Goal: Task Accomplishment & Management: Complete application form

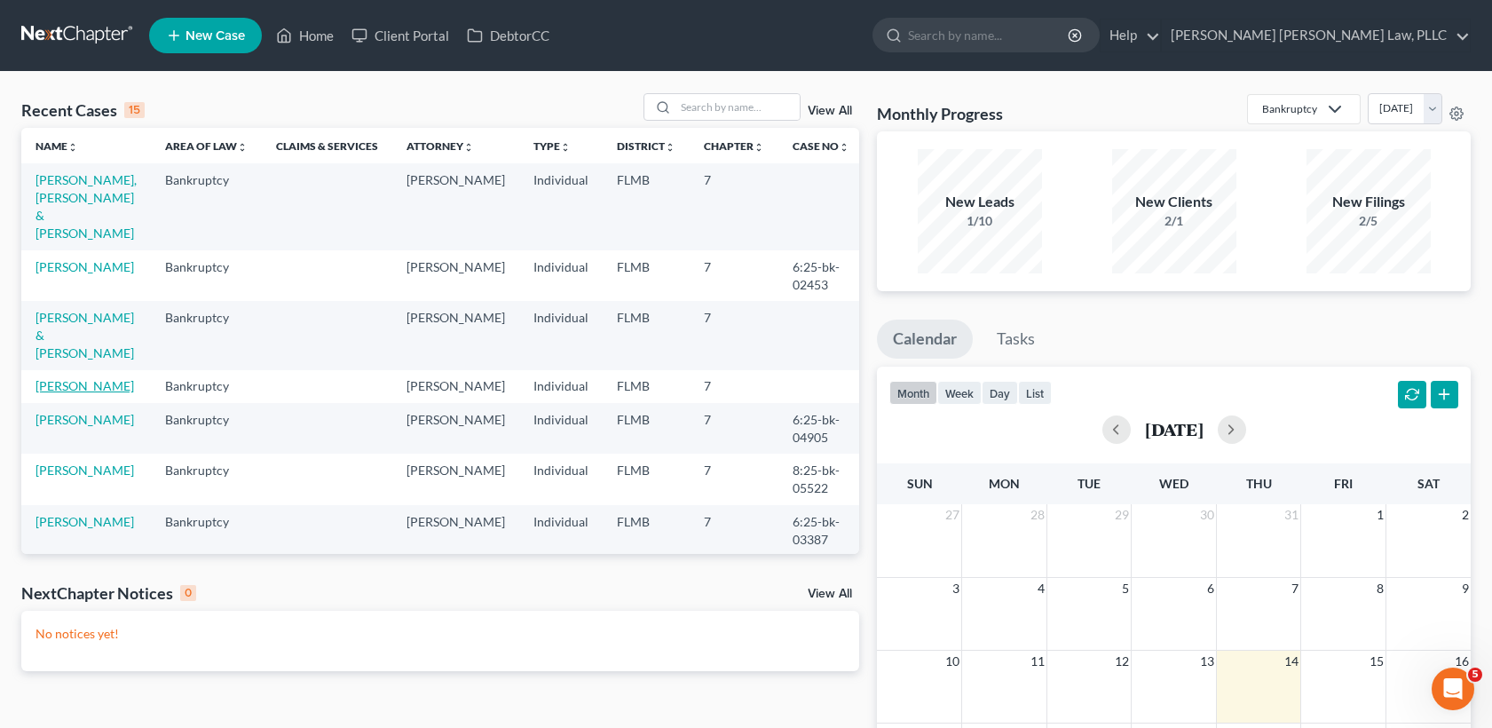
click at [68, 378] on link "[PERSON_NAME]" at bounding box center [85, 385] width 99 height 15
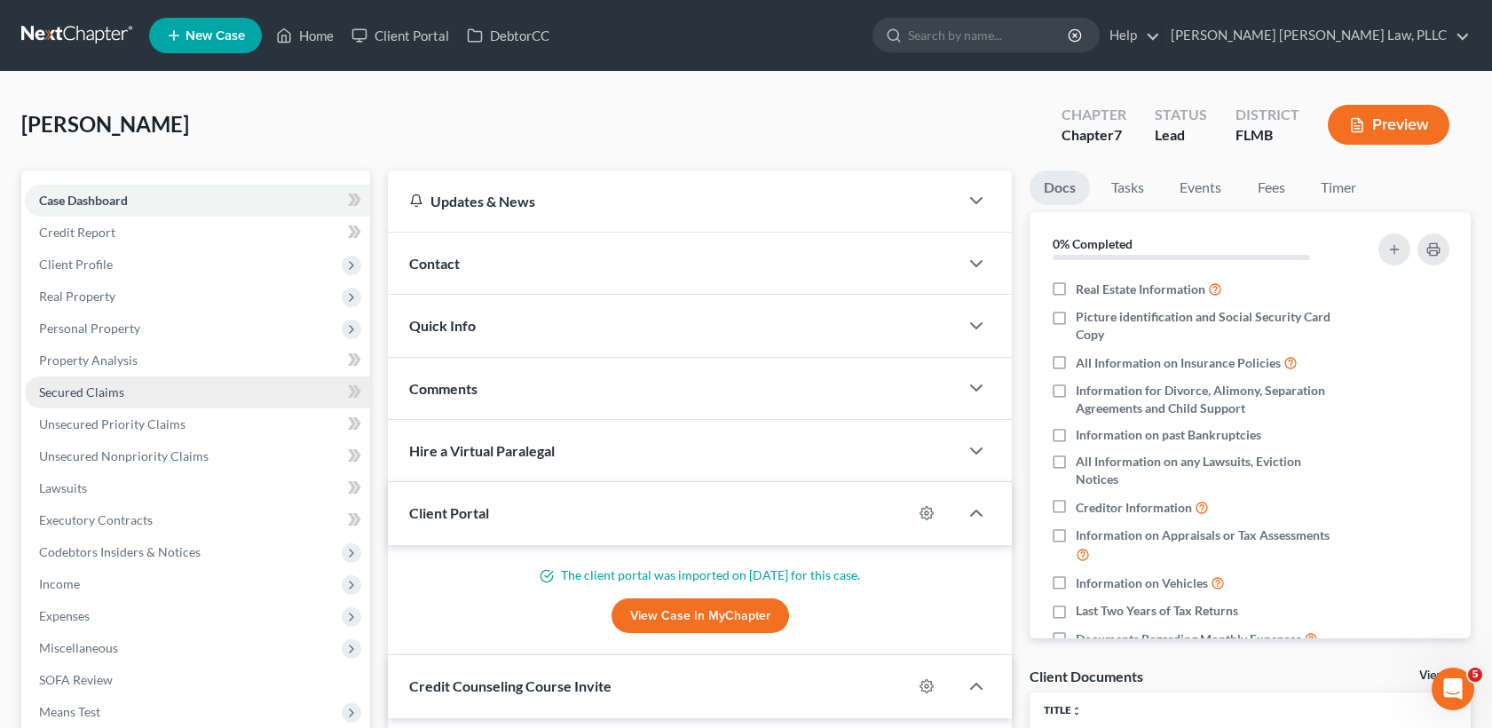
click at [91, 400] on link "Secured Claims" at bounding box center [197, 392] width 345 height 32
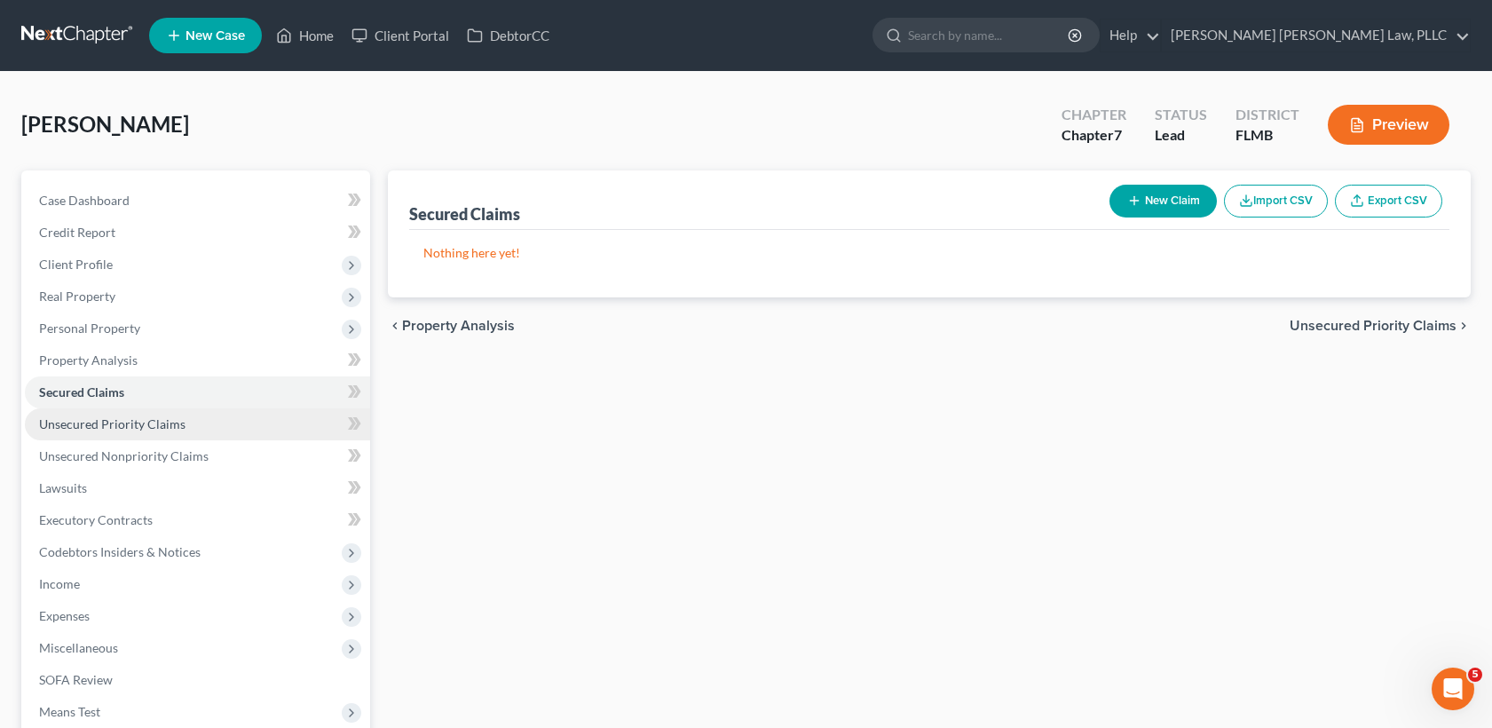
click at [119, 424] on span "Unsecured Priority Claims" at bounding box center [112, 423] width 146 height 15
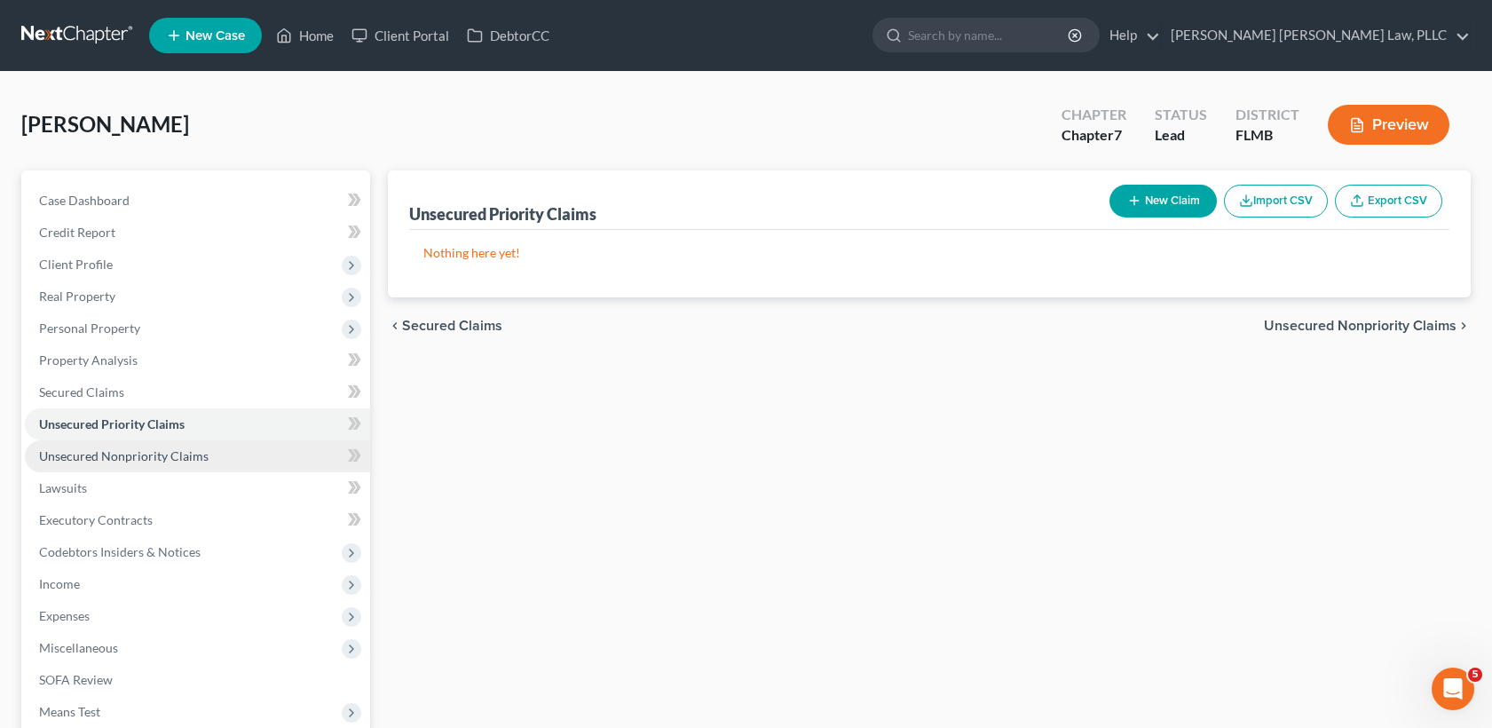
click at [164, 456] on span "Unsecured Nonpriority Claims" at bounding box center [124, 455] width 170 height 15
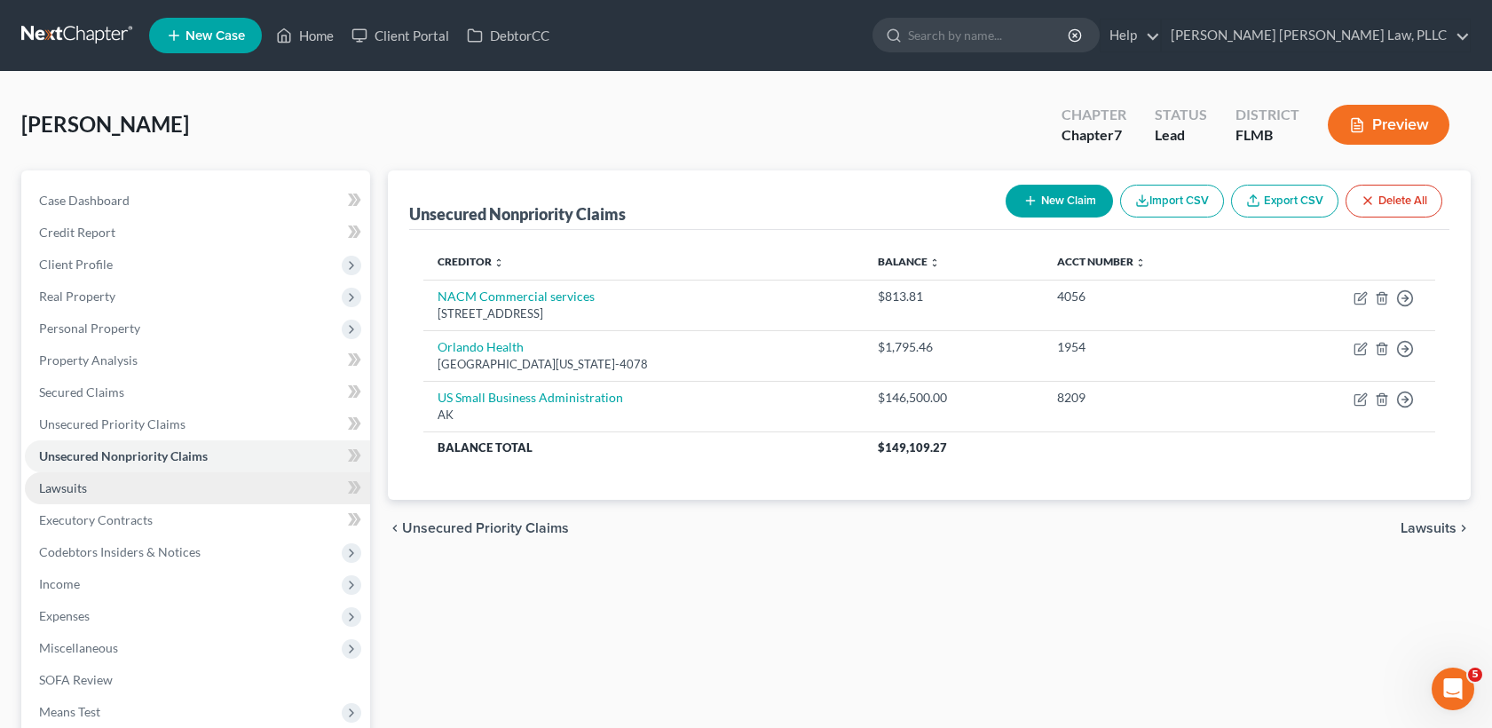
click at [90, 490] on link "Lawsuits" at bounding box center [197, 488] width 345 height 32
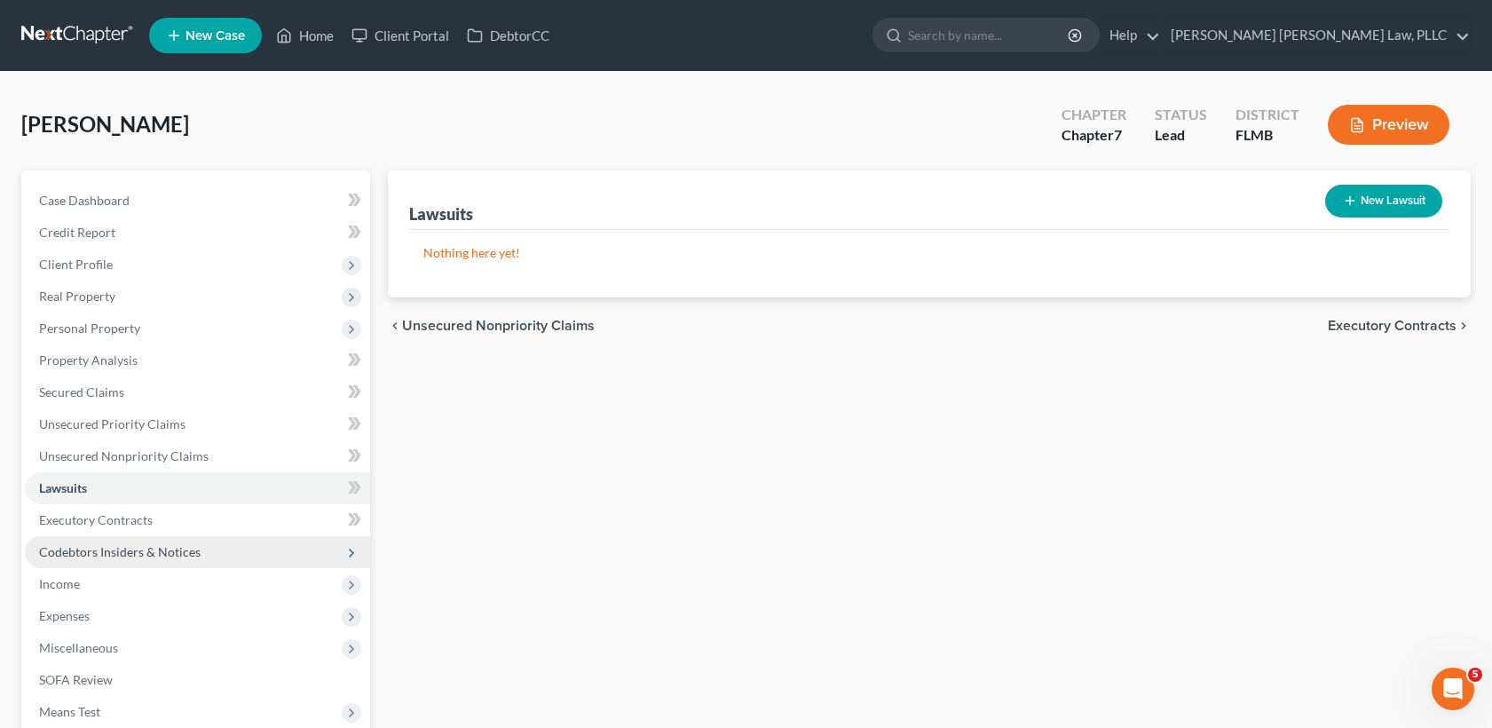
click at [134, 544] on span "Codebtors Insiders & Notices" at bounding box center [120, 551] width 162 height 15
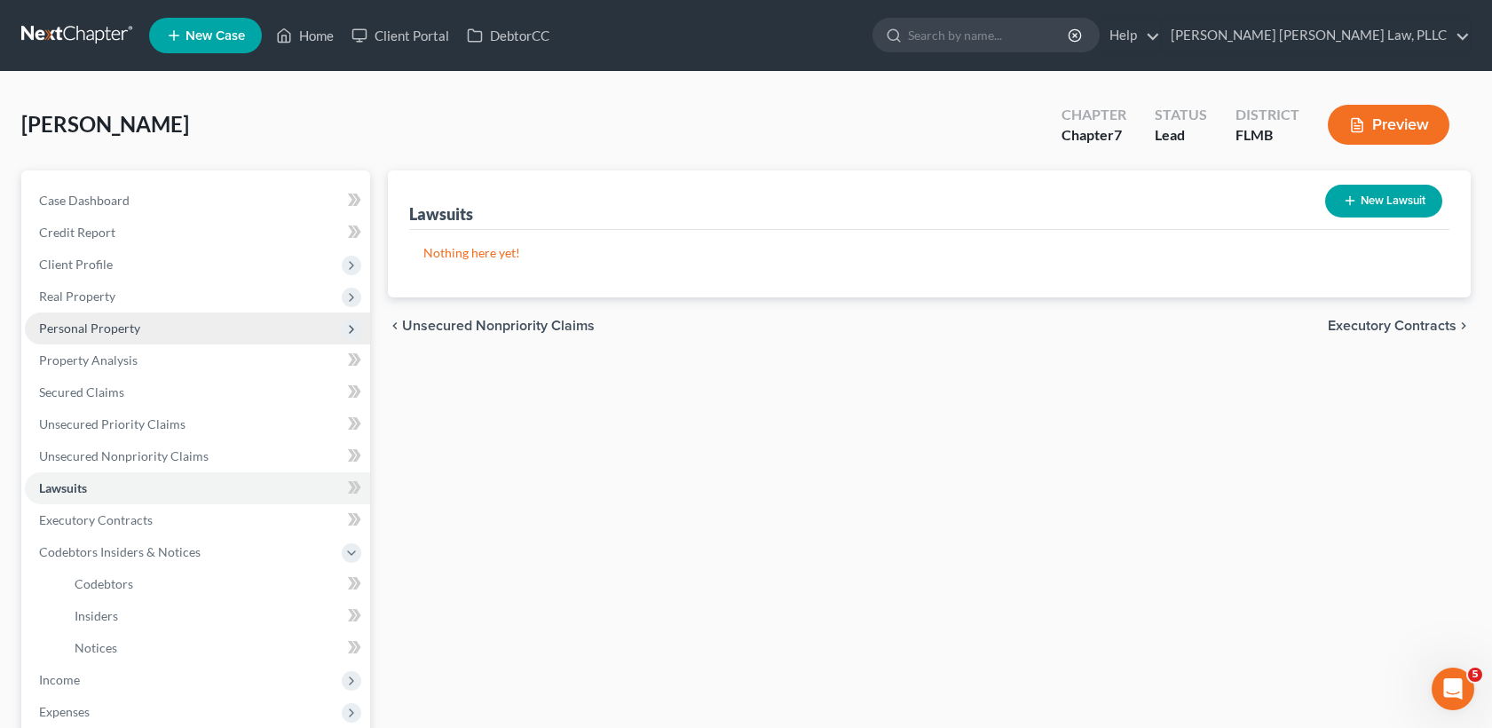
scroll to position [4, 0]
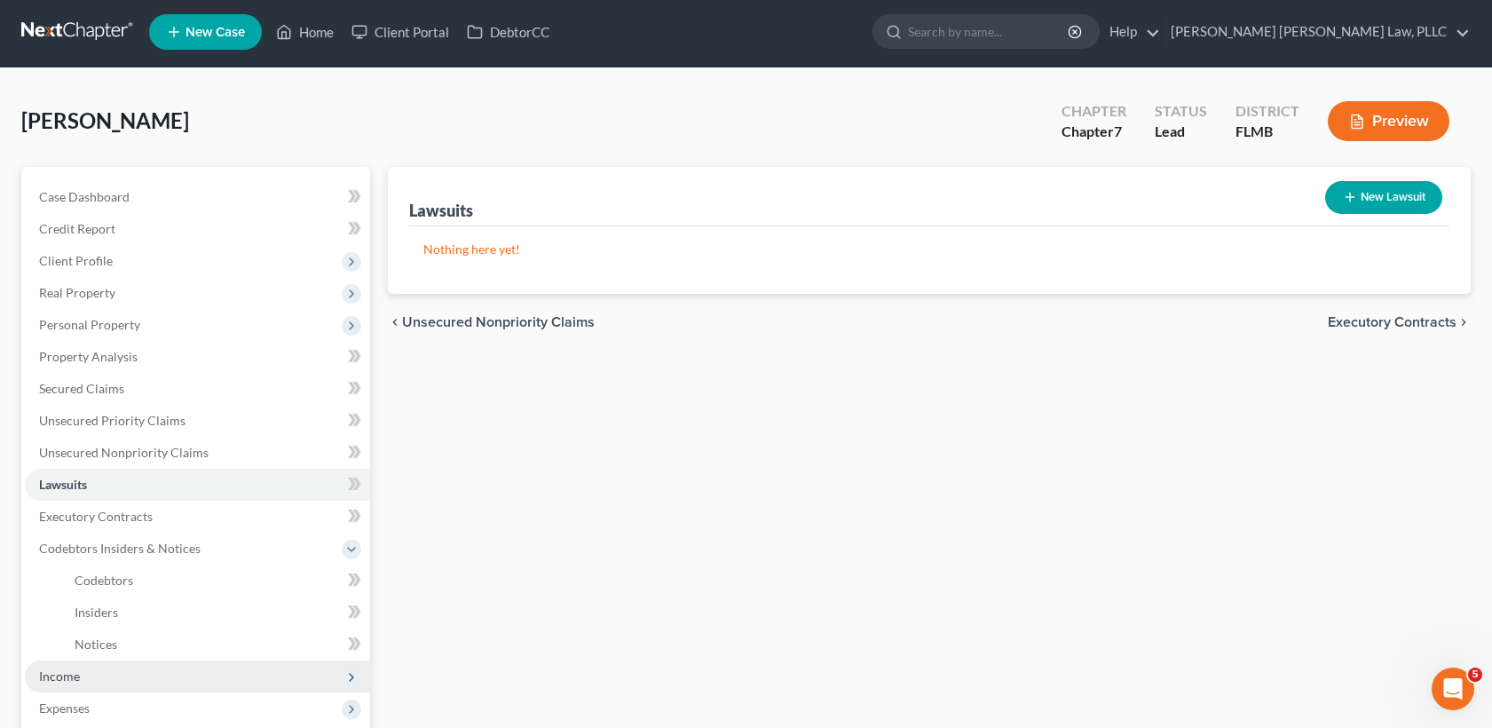
click at [103, 671] on span "Income" at bounding box center [197, 677] width 345 height 32
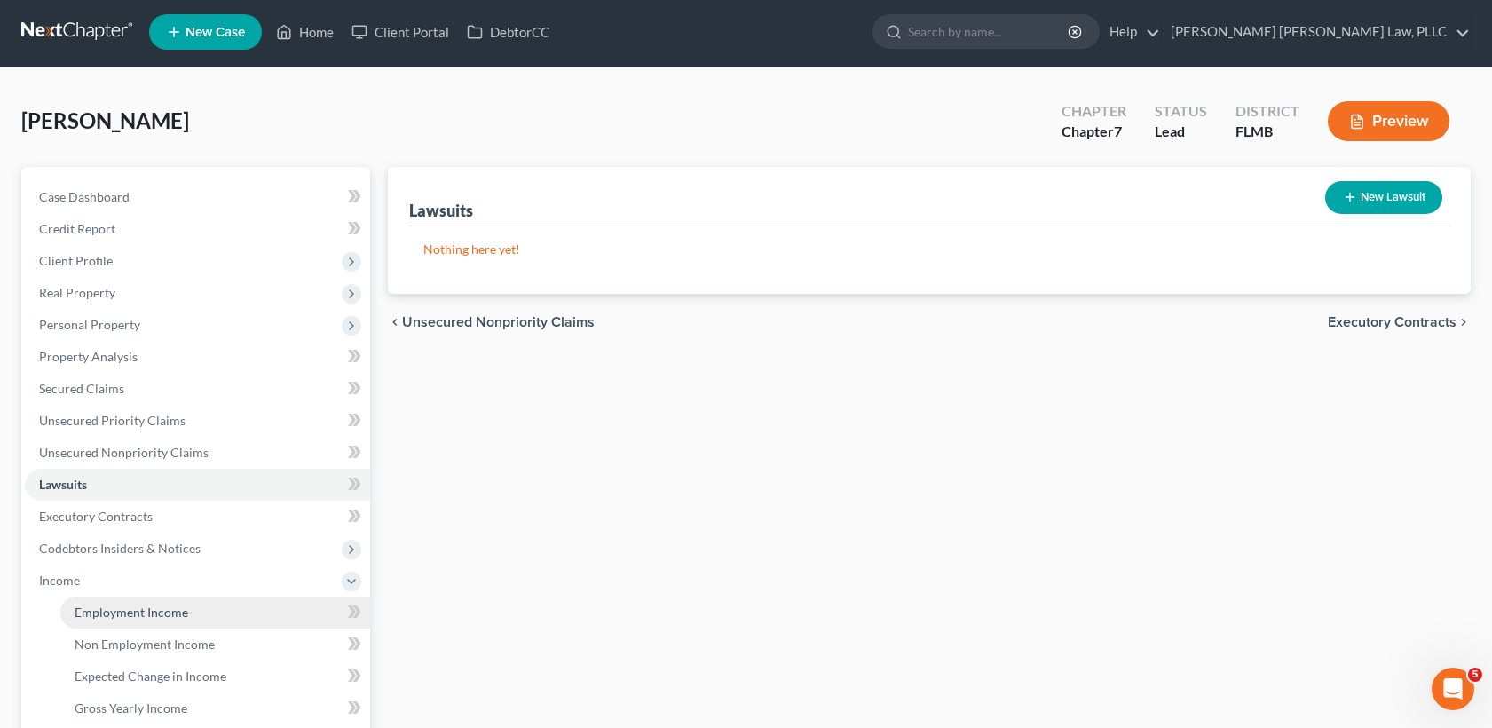
click at [99, 612] on span "Employment Income" at bounding box center [132, 612] width 114 height 15
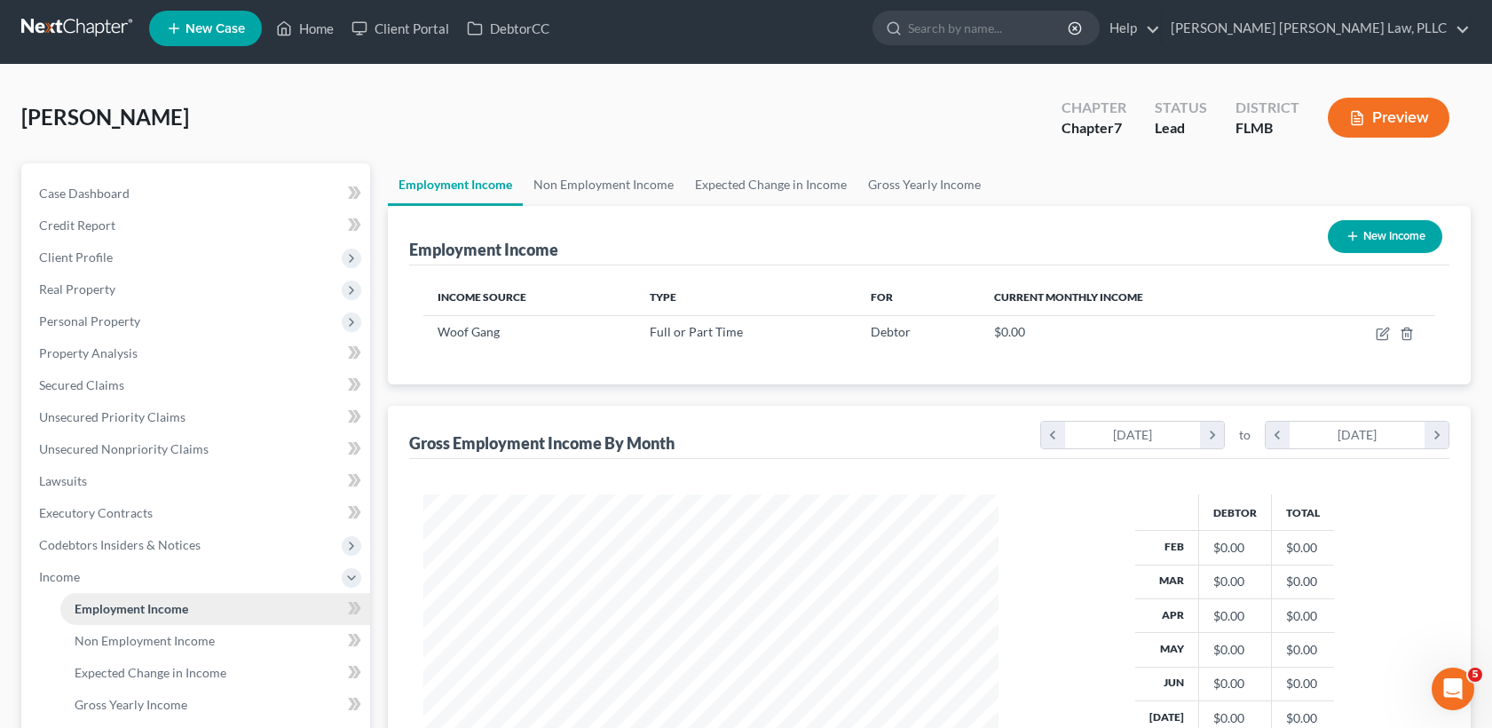
scroll to position [14, 0]
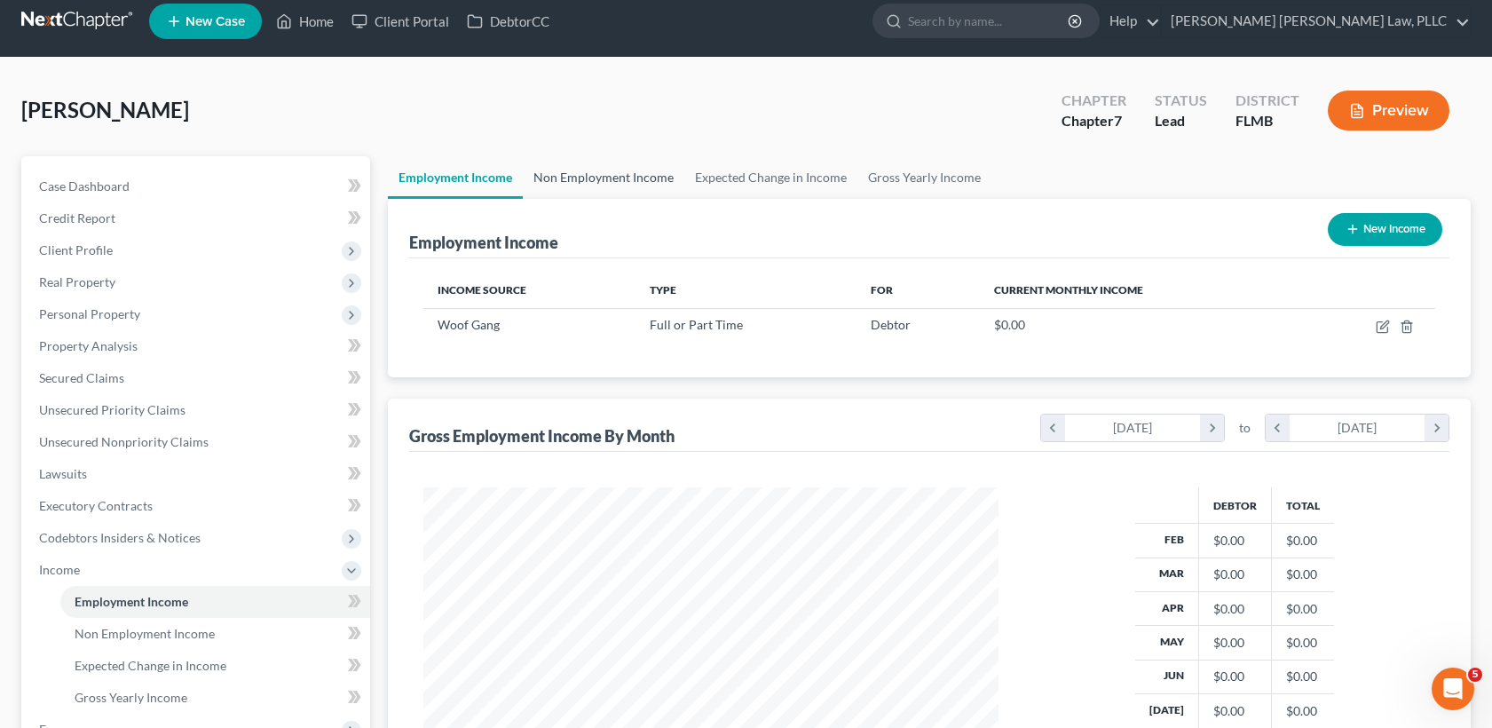
click at [622, 185] on link "Non Employment Income" at bounding box center [604, 177] width 162 height 43
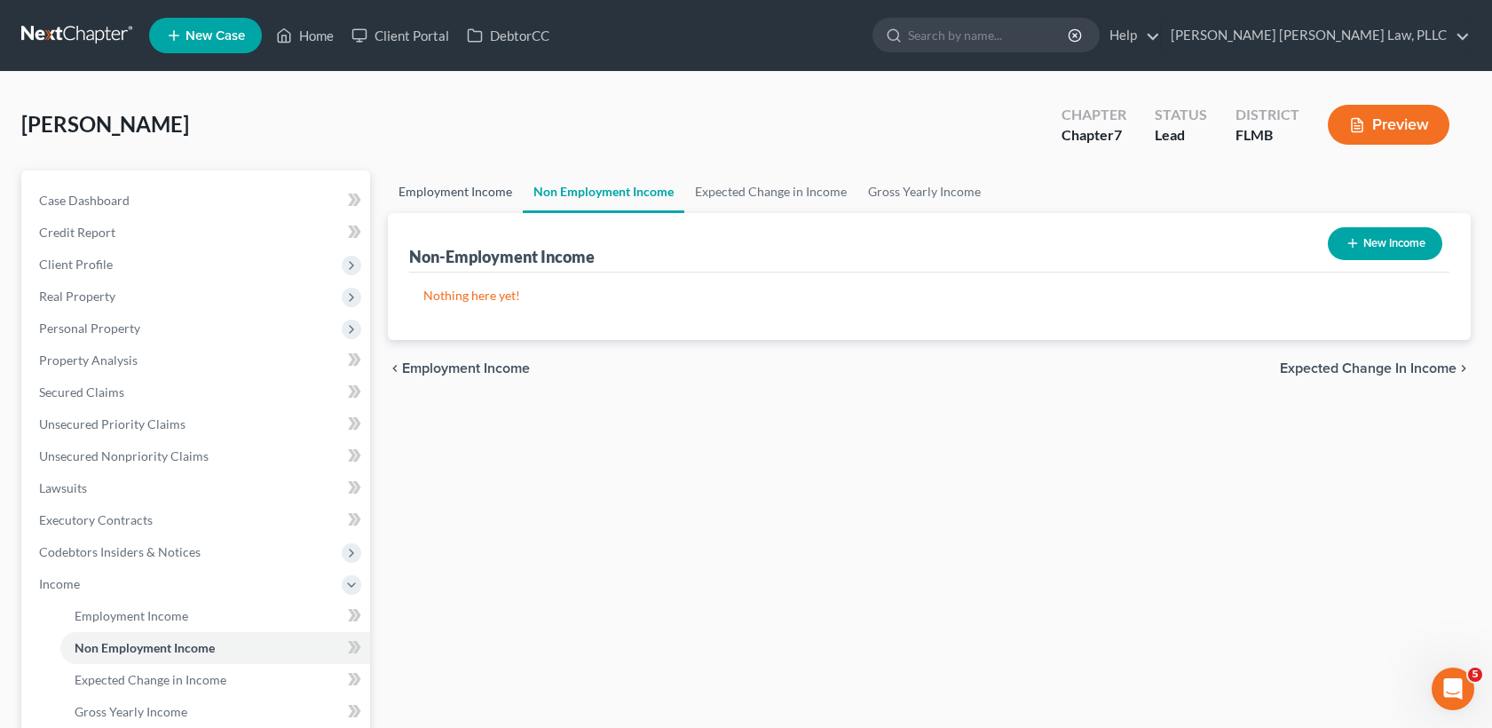
click at [477, 188] on link "Employment Income" at bounding box center [455, 191] width 135 height 43
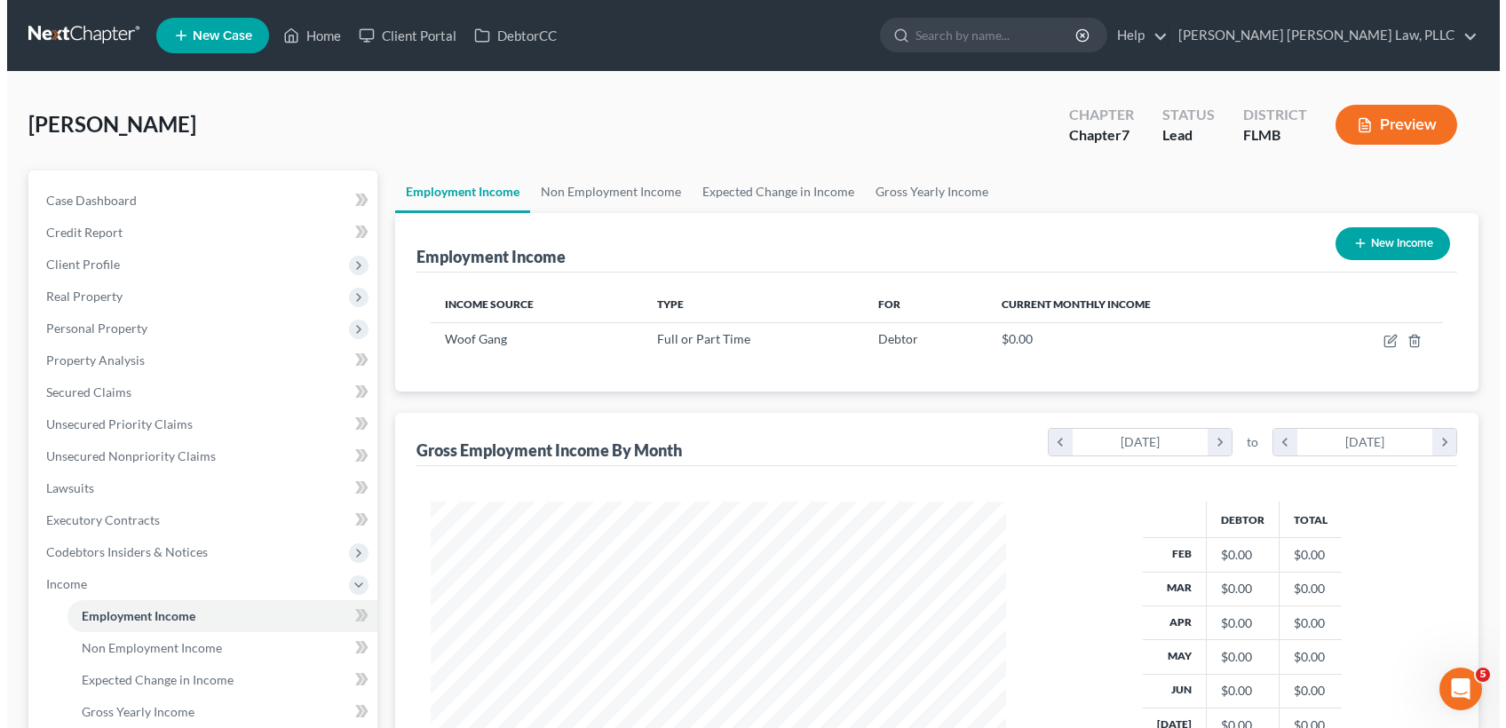
scroll to position [318, 611]
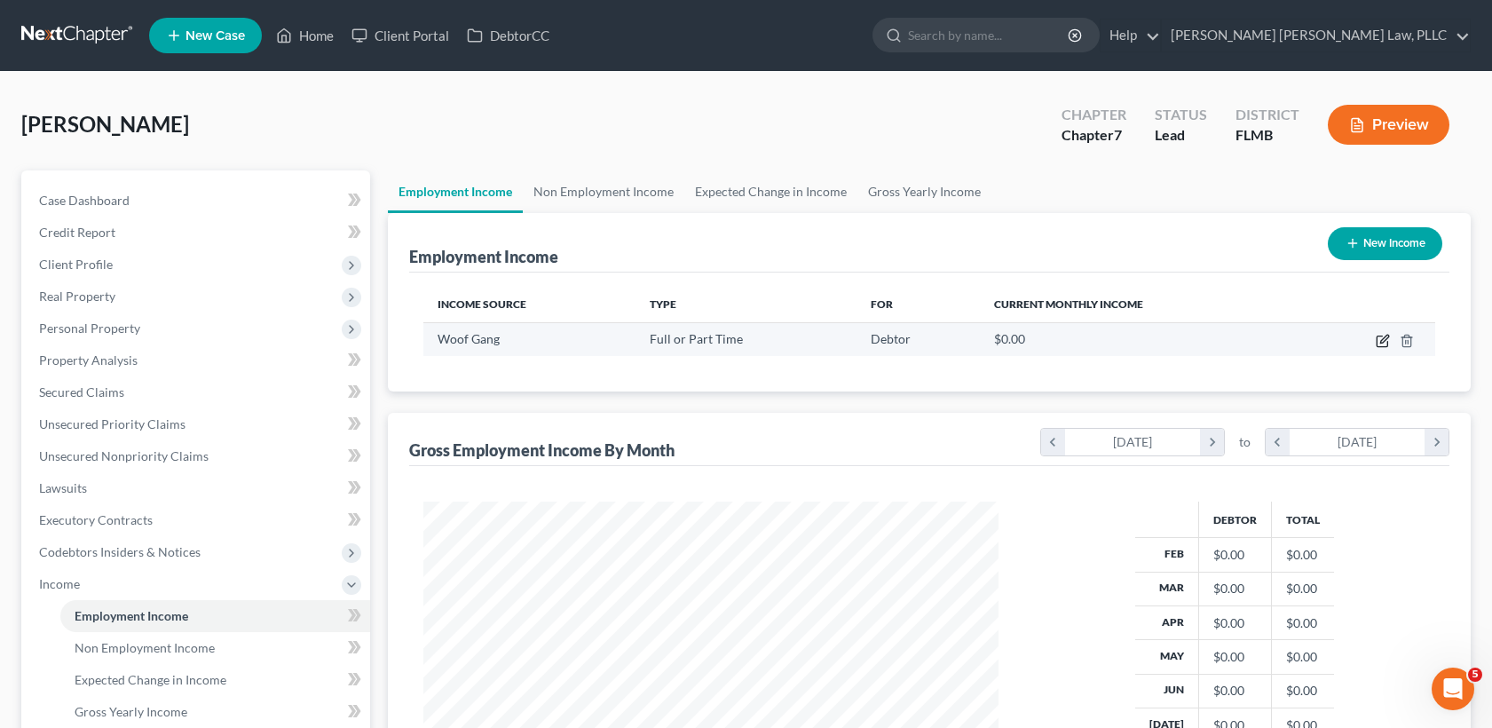
click at [1380, 344] on icon "button" at bounding box center [1383, 341] width 14 height 14
select select "0"
select select "9"
select select "3"
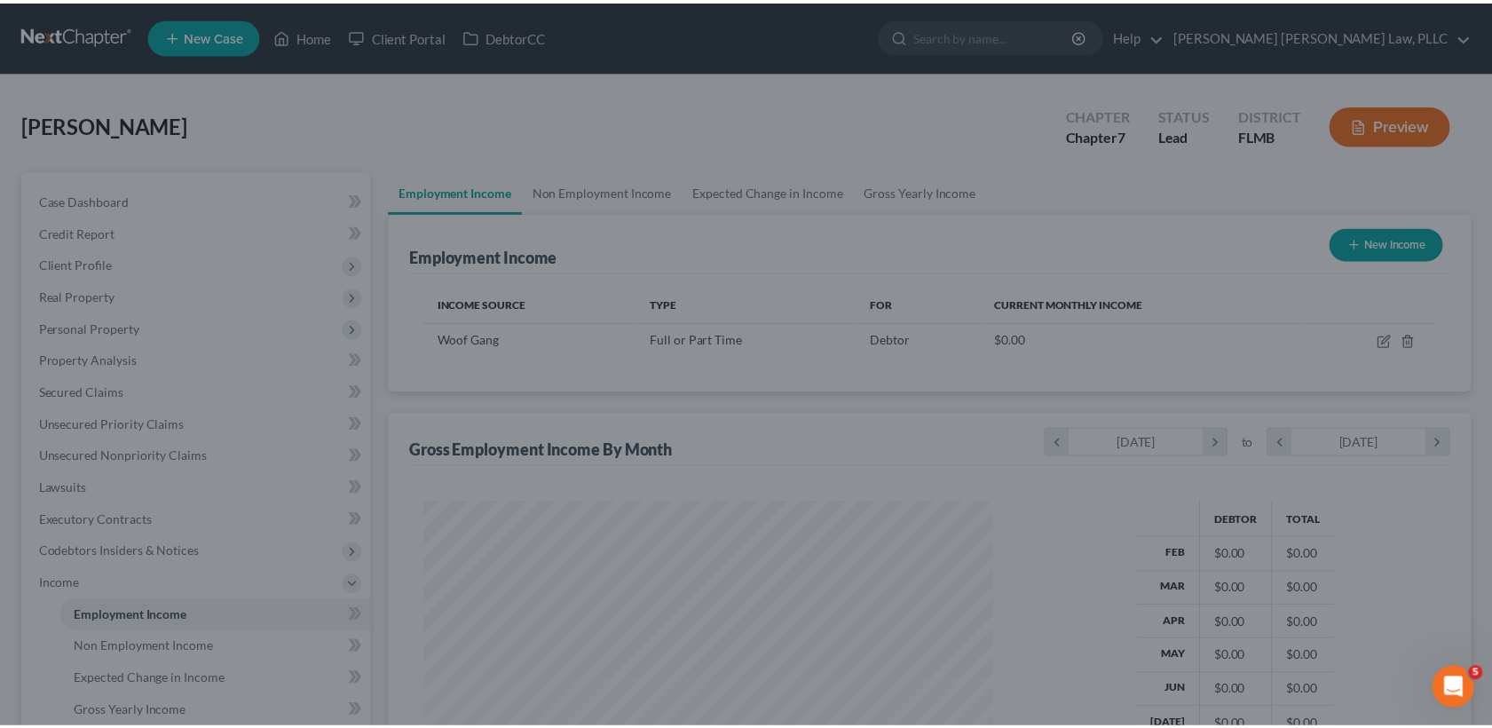
scroll to position [318, 617]
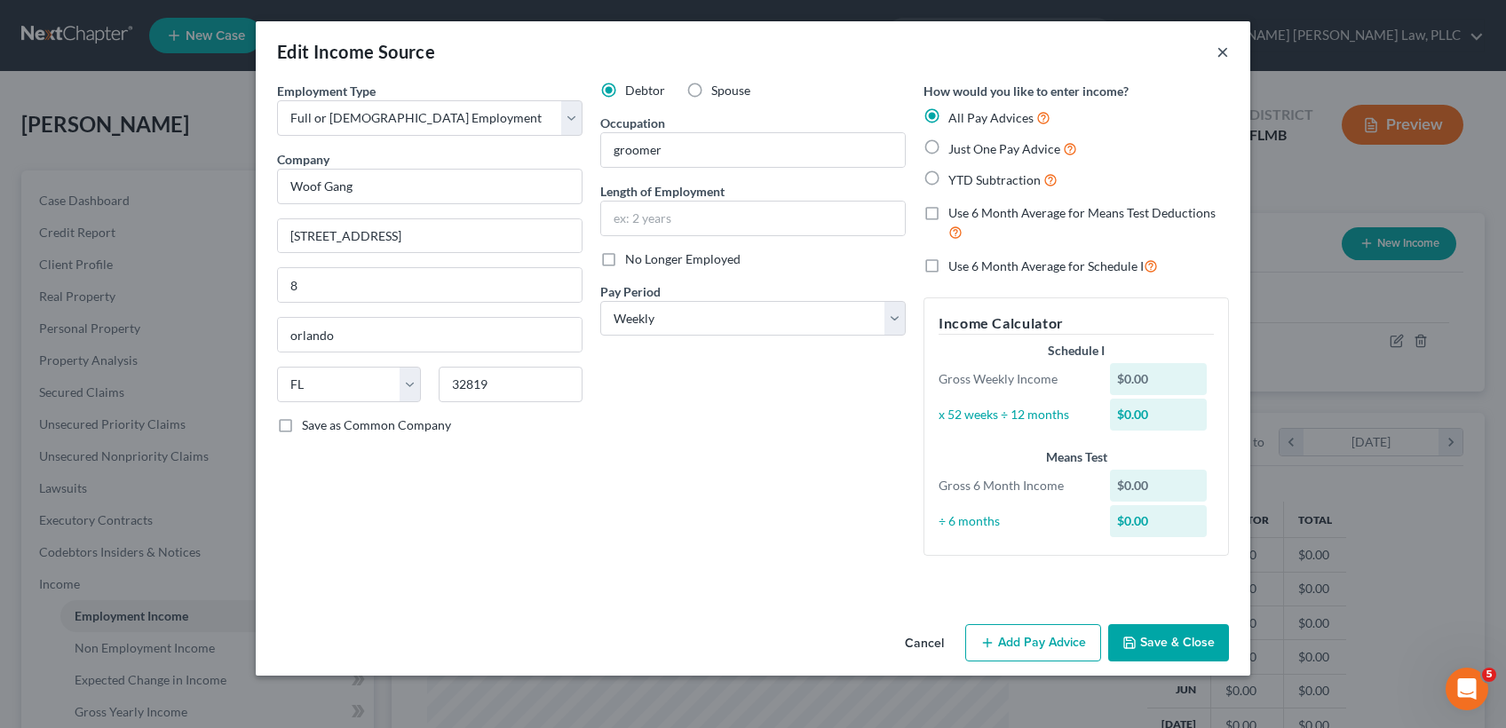
click at [1222, 49] on button "×" at bounding box center [1222, 51] width 12 height 21
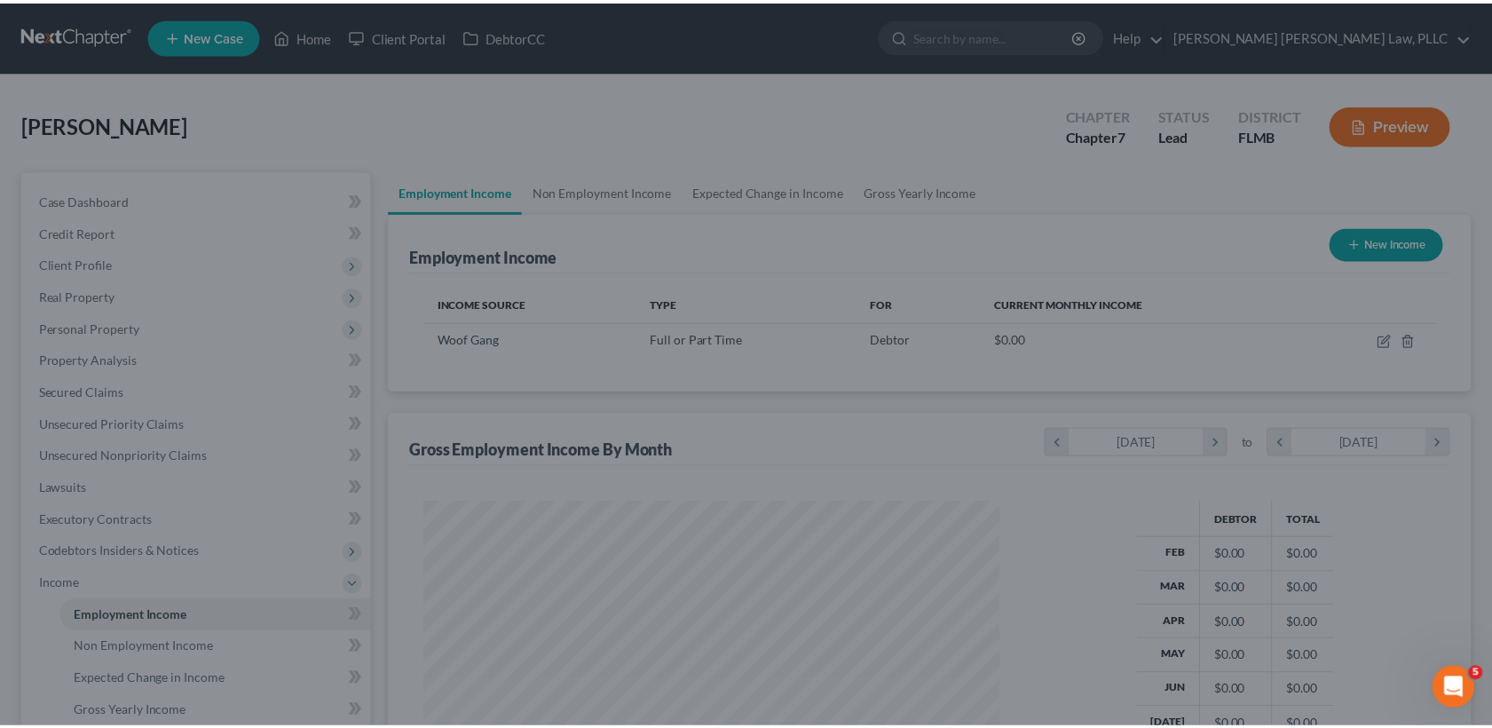
scroll to position [887518, 887225]
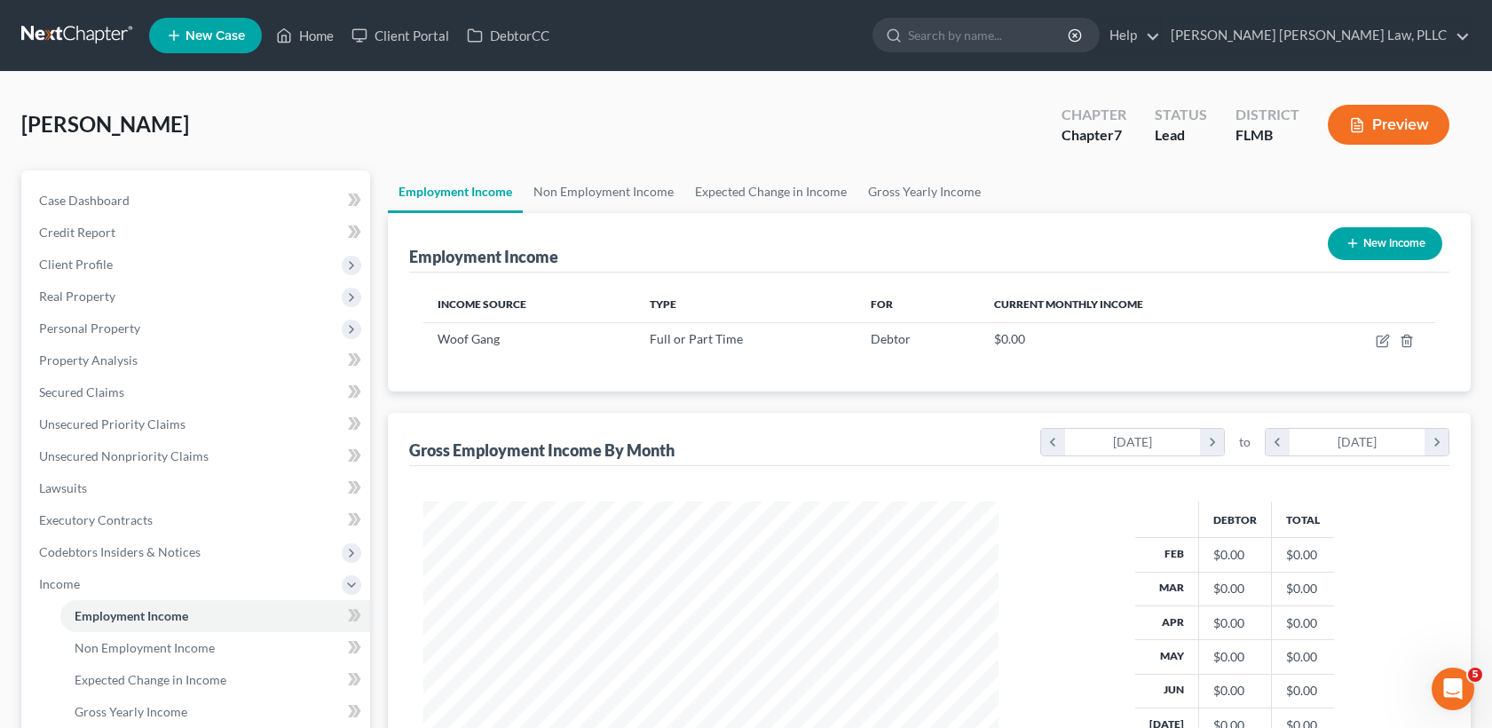
click at [68, 44] on link at bounding box center [78, 36] width 114 height 32
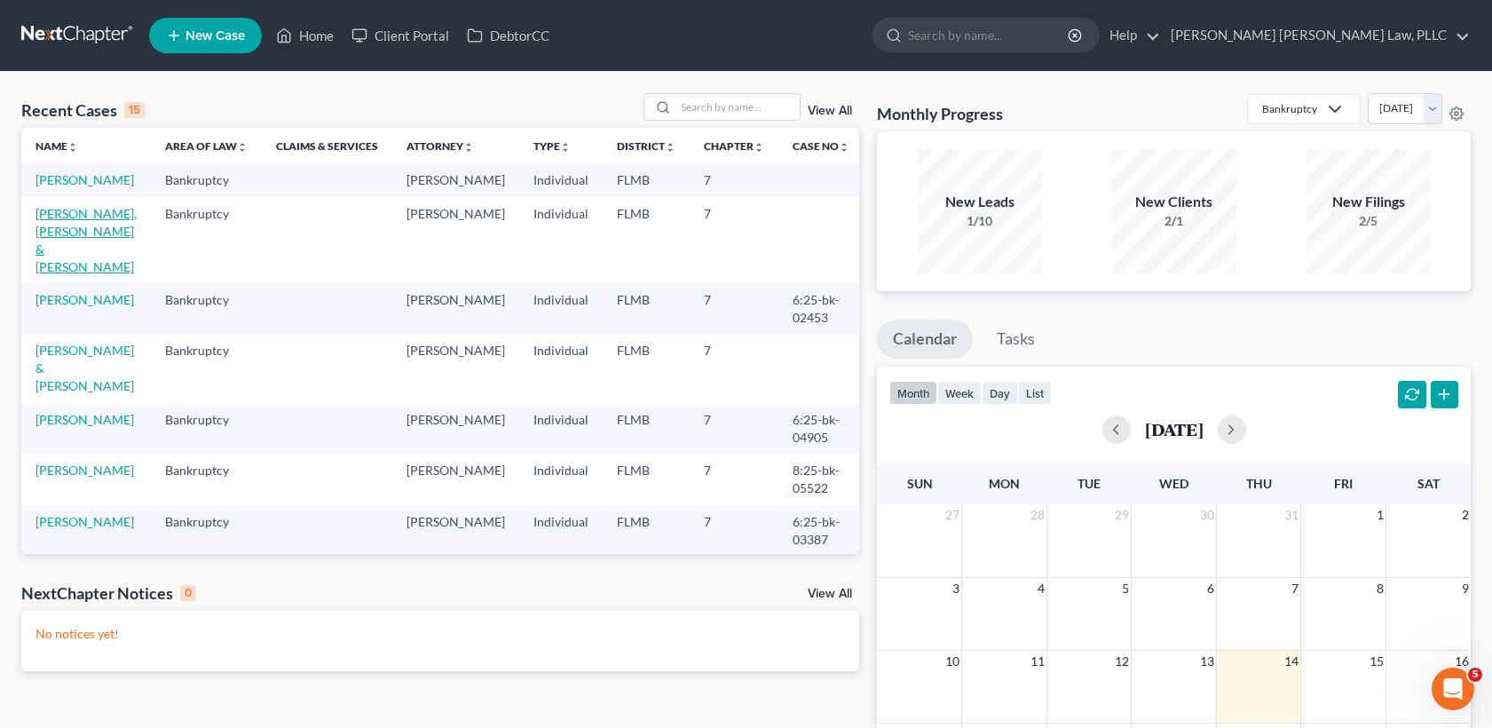
click at [109, 238] on link "[PERSON_NAME], [PERSON_NAME] & [PERSON_NAME]" at bounding box center [86, 240] width 101 height 68
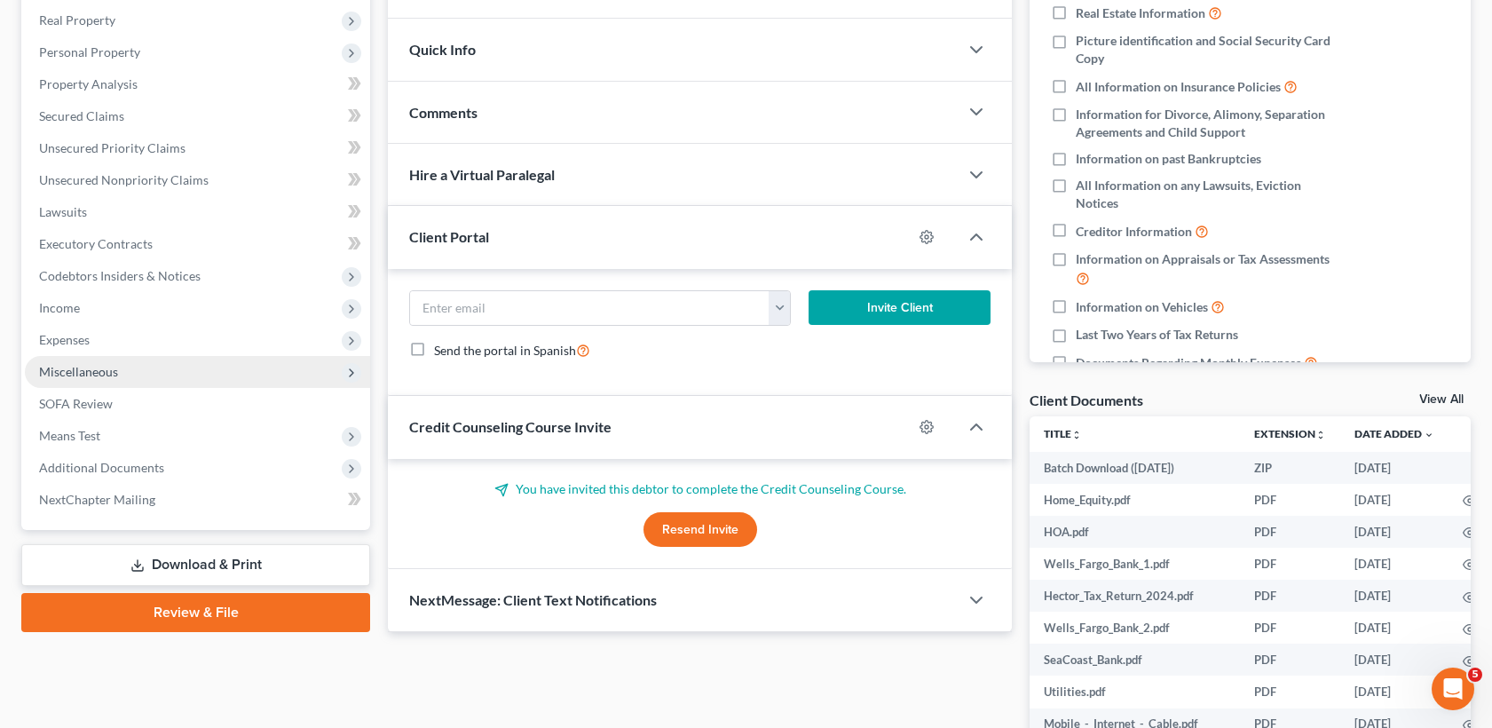
scroll to position [139, 0]
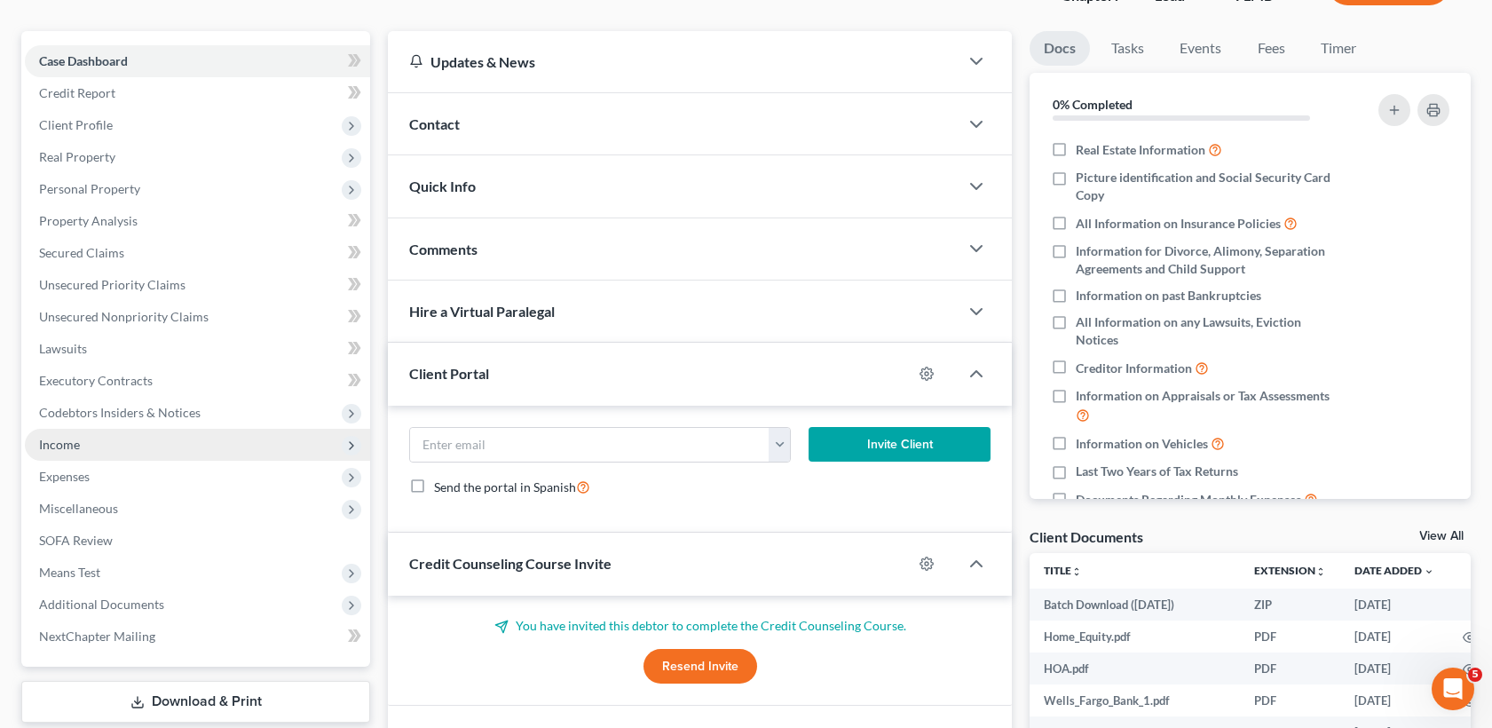
click at [93, 450] on span "Income" at bounding box center [197, 445] width 345 height 32
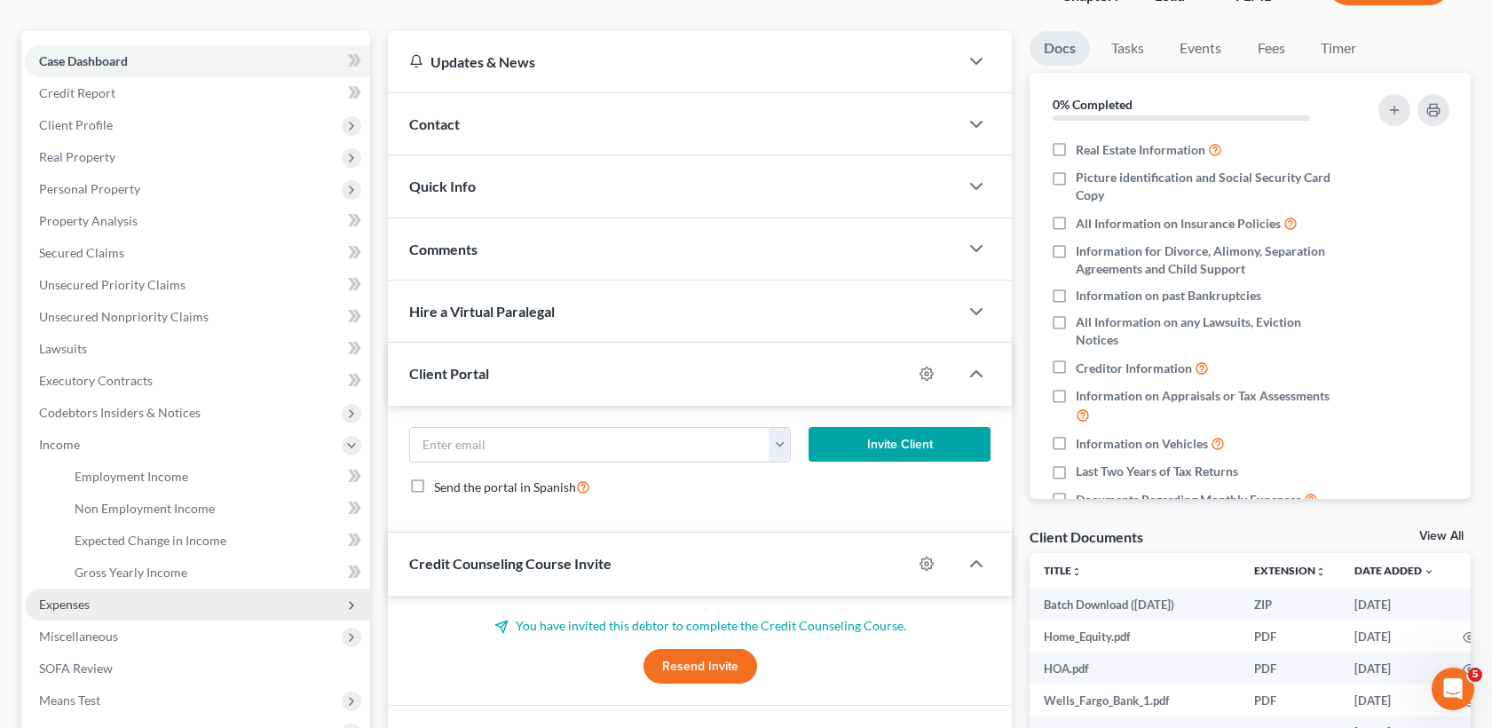
click at [76, 605] on span "Expenses" at bounding box center [64, 604] width 51 height 15
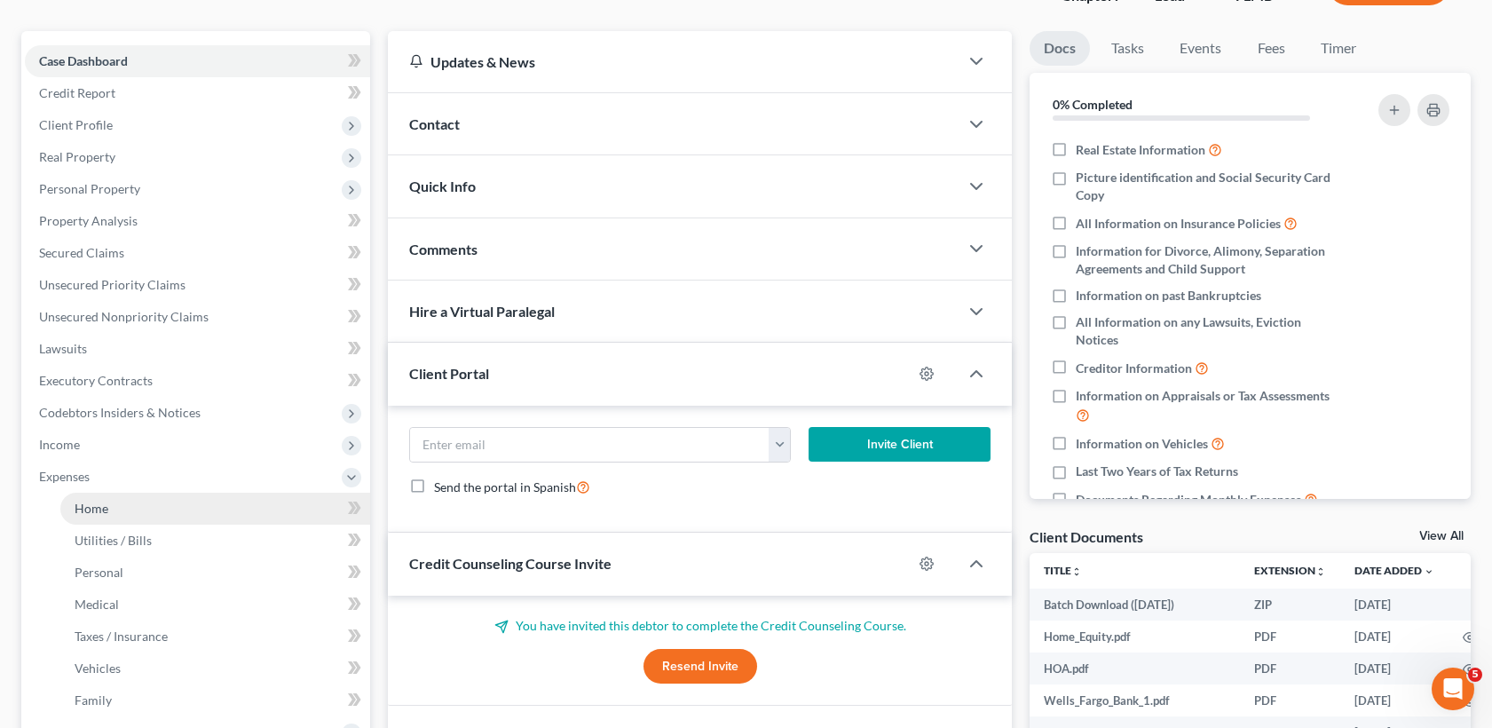
click at [109, 511] on link "Home" at bounding box center [215, 509] width 310 height 32
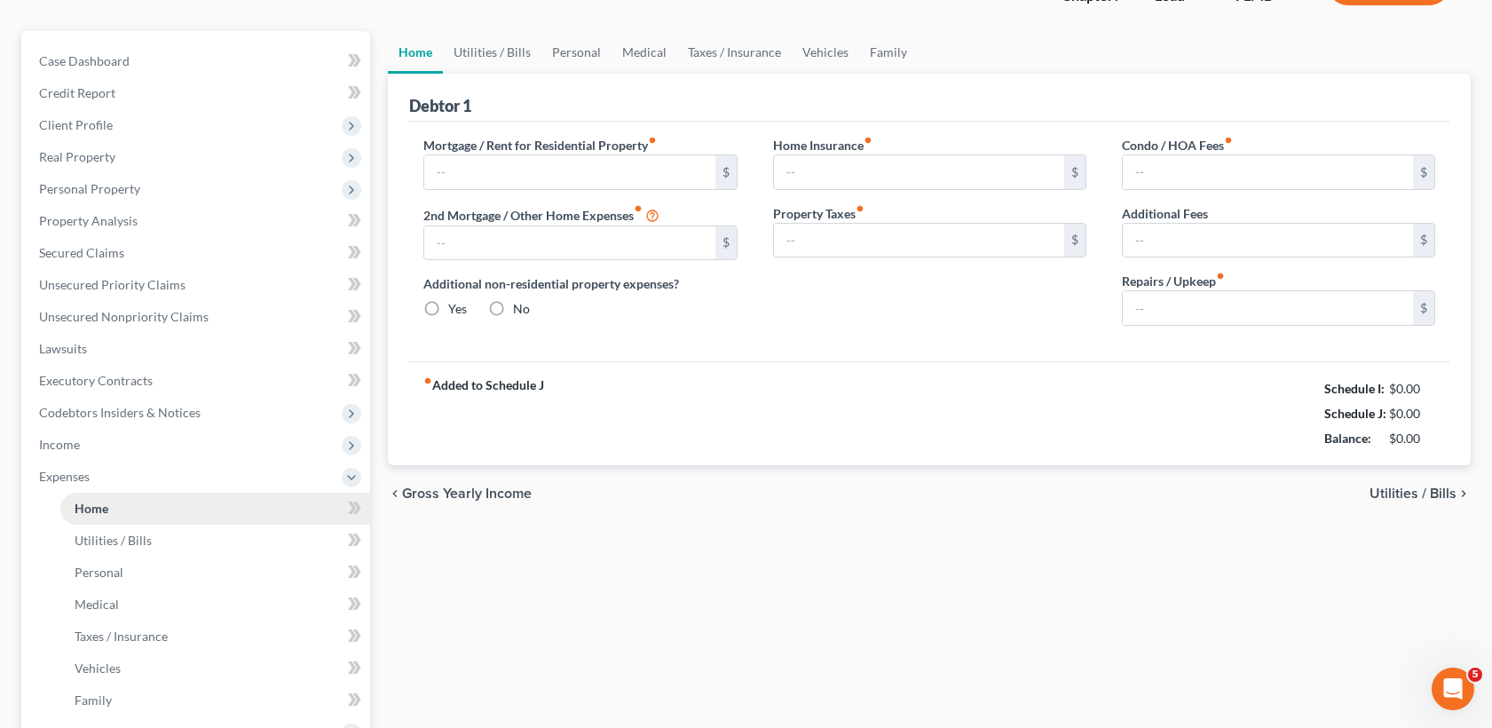
type input "1,654.05"
type input "0.00"
radio input "true"
type input "0.00"
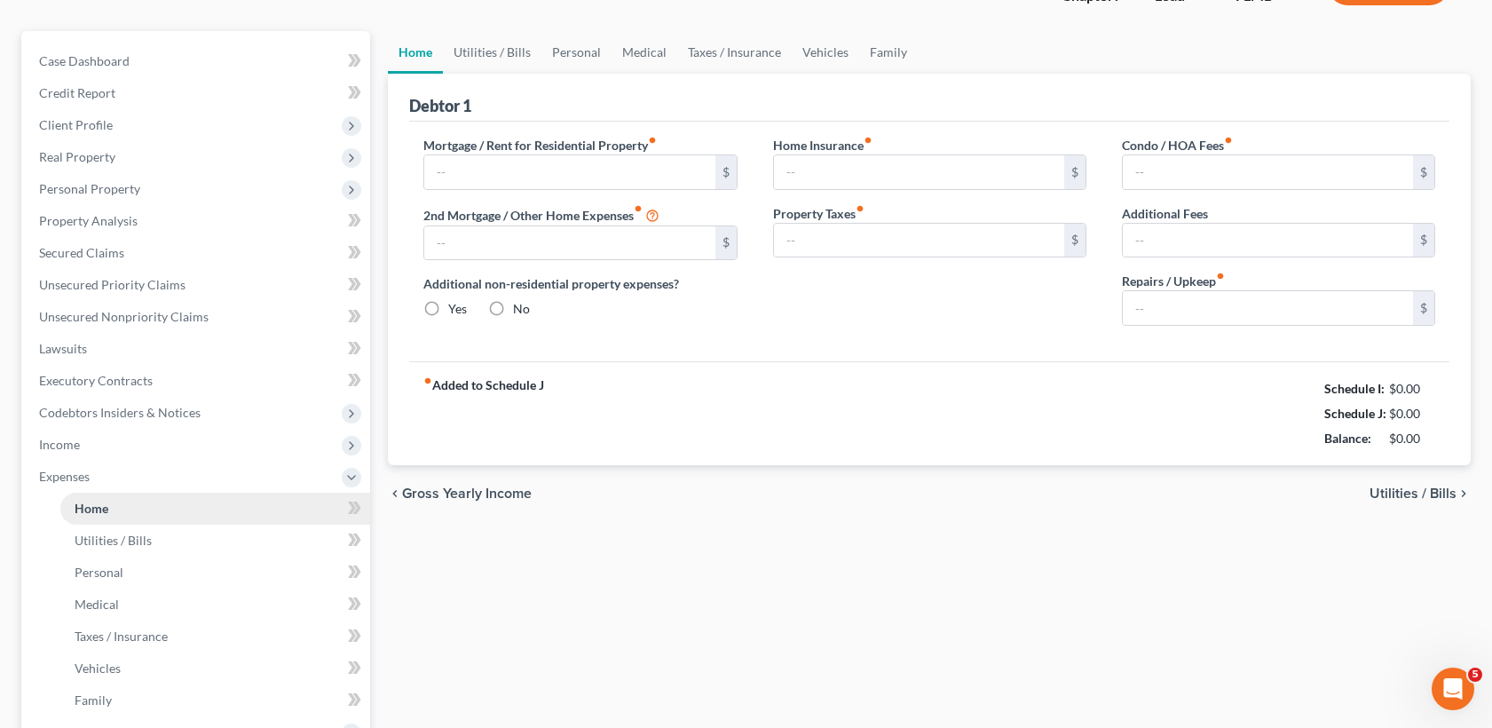
type input "50.33"
type input "0.00"
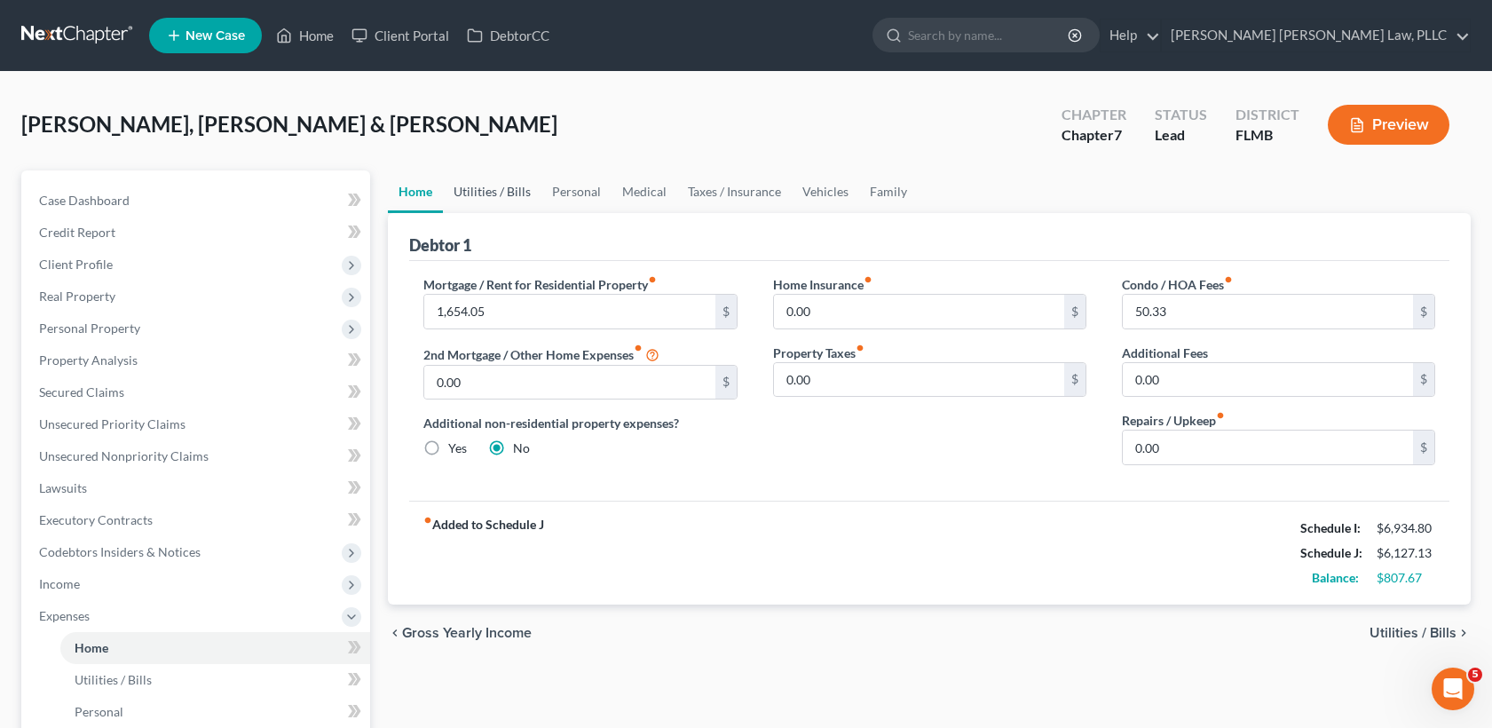
click at [481, 190] on link "Utilities / Bills" at bounding box center [492, 191] width 99 height 43
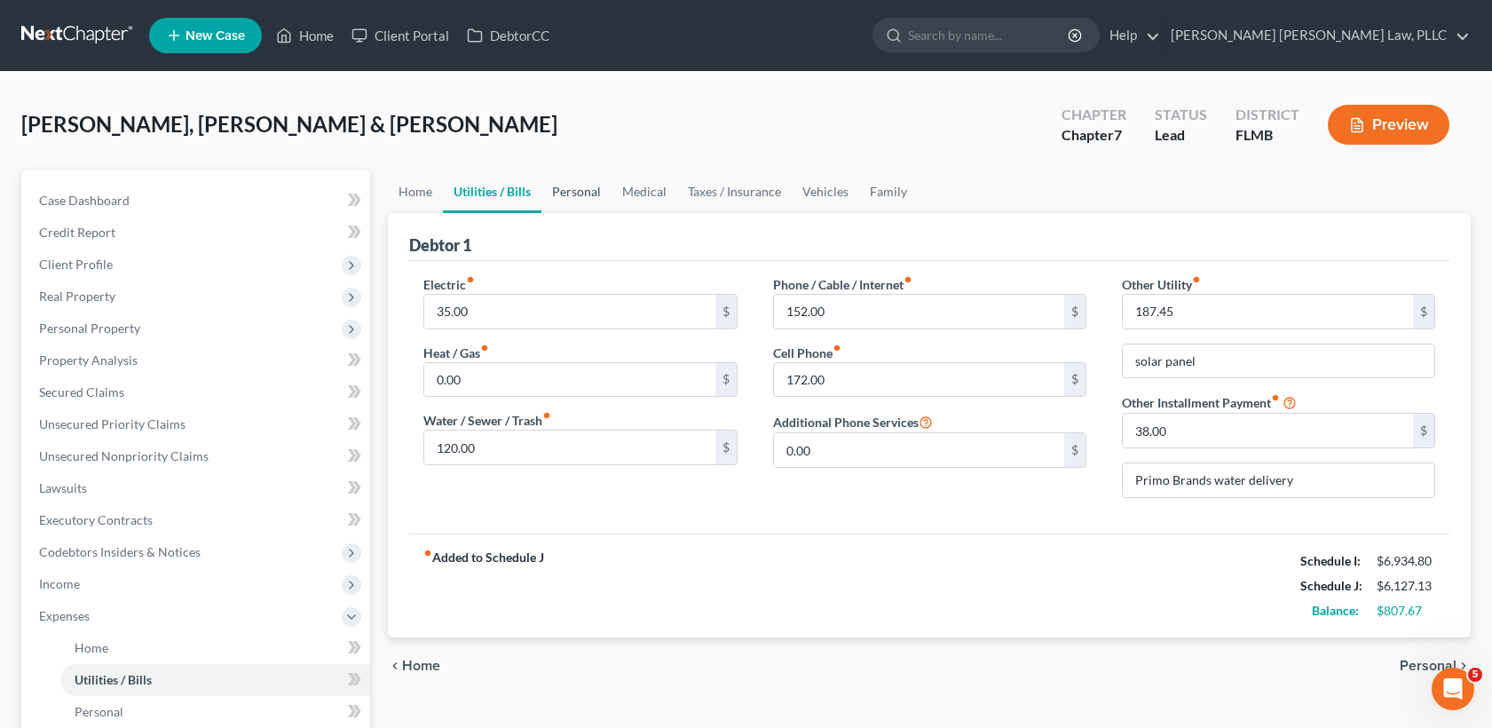
click at [567, 192] on link "Personal" at bounding box center [577, 191] width 70 height 43
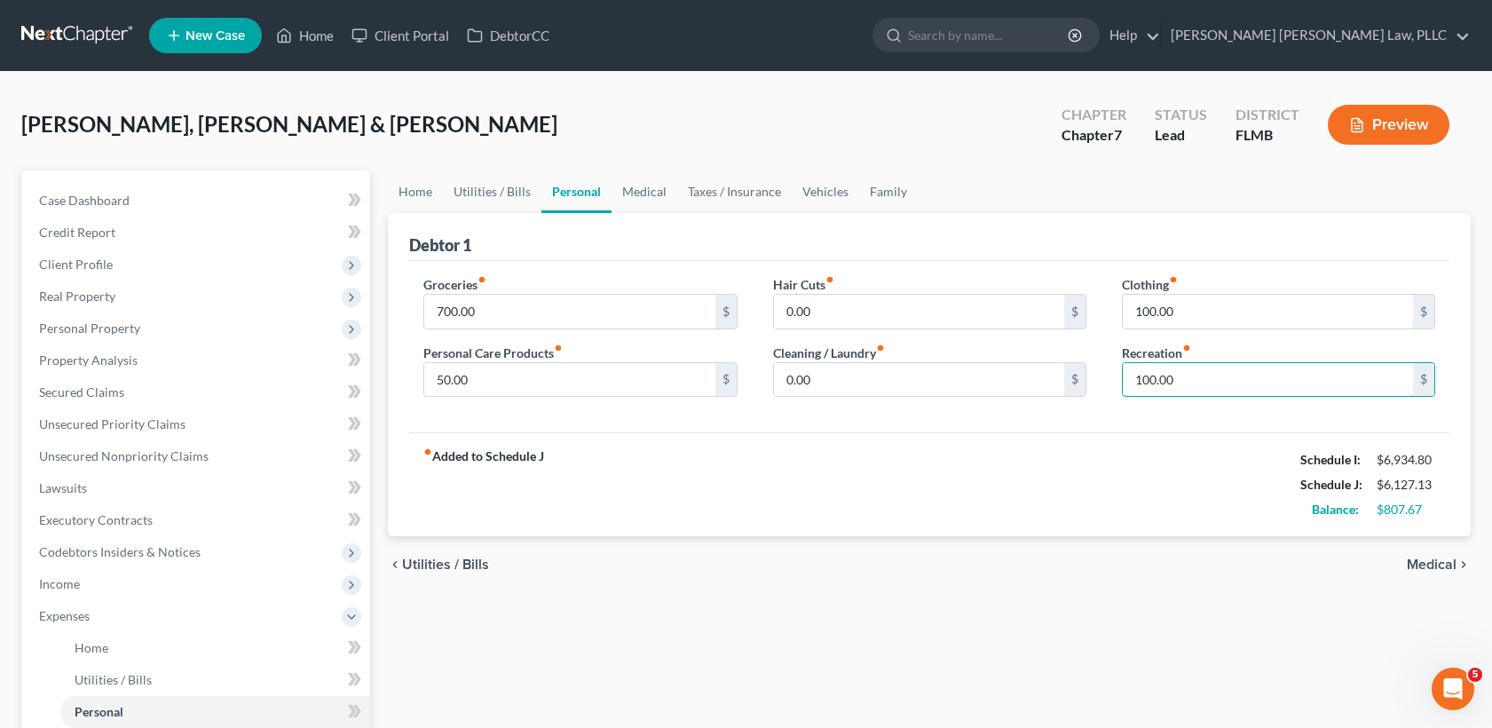
drag, startPoint x: 1151, startPoint y: 382, endPoint x: 1117, endPoint y: 376, distance: 34.3
click at [1117, 376] on div "Clothing fiber_manual_record 100.00 $ Recreation fiber_manual_record 100.00 $" at bounding box center [1278, 343] width 349 height 137
type input "250.00"
click at [1123, 490] on div "fiber_manual_record Added to Schedule J Schedule I: $6,934.80 Schedule J: $6,27…" at bounding box center [929, 484] width 1041 height 104
click at [1255, 322] on input "100.00" at bounding box center [1268, 312] width 290 height 34
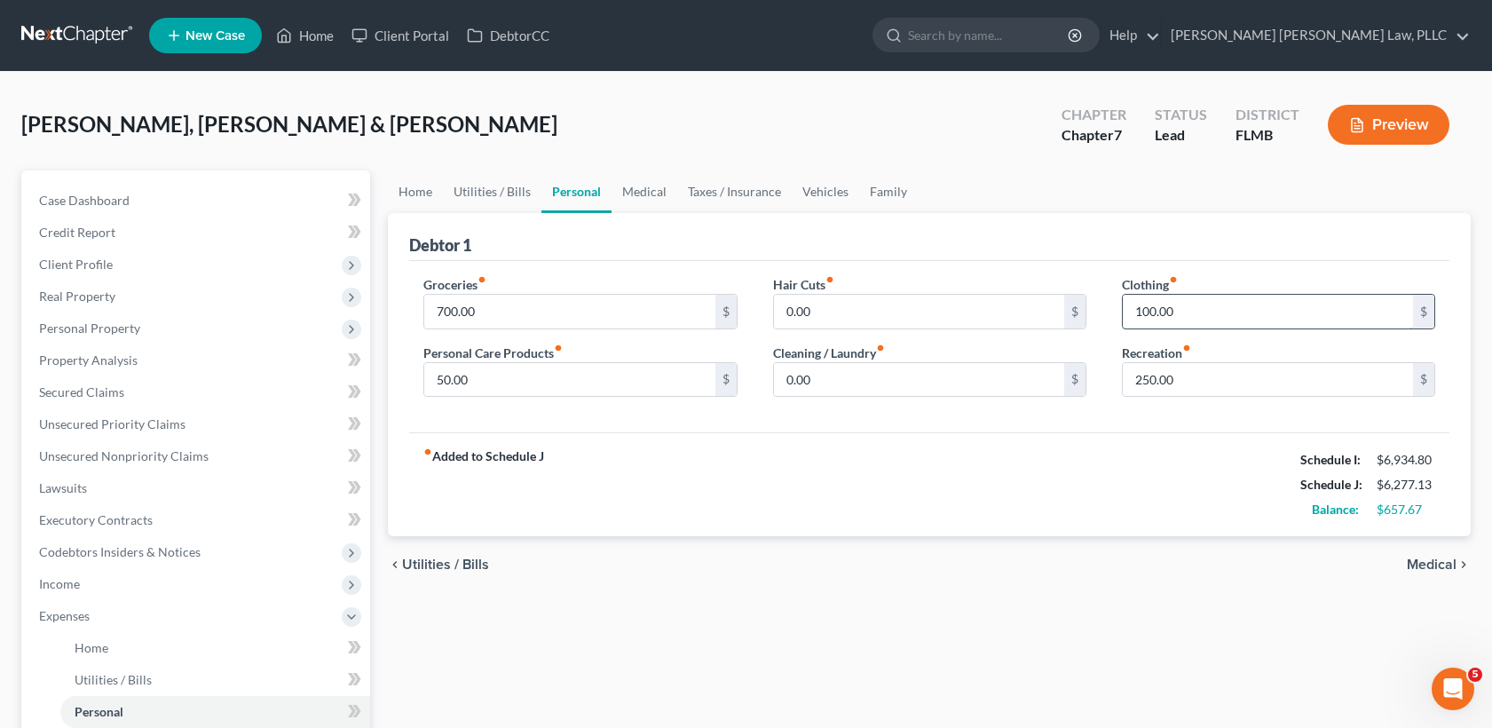
click at [1256, 313] on input "100.00" at bounding box center [1268, 312] width 290 height 34
click at [118, 51] on link at bounding box center [78, 36] width 114 height 32
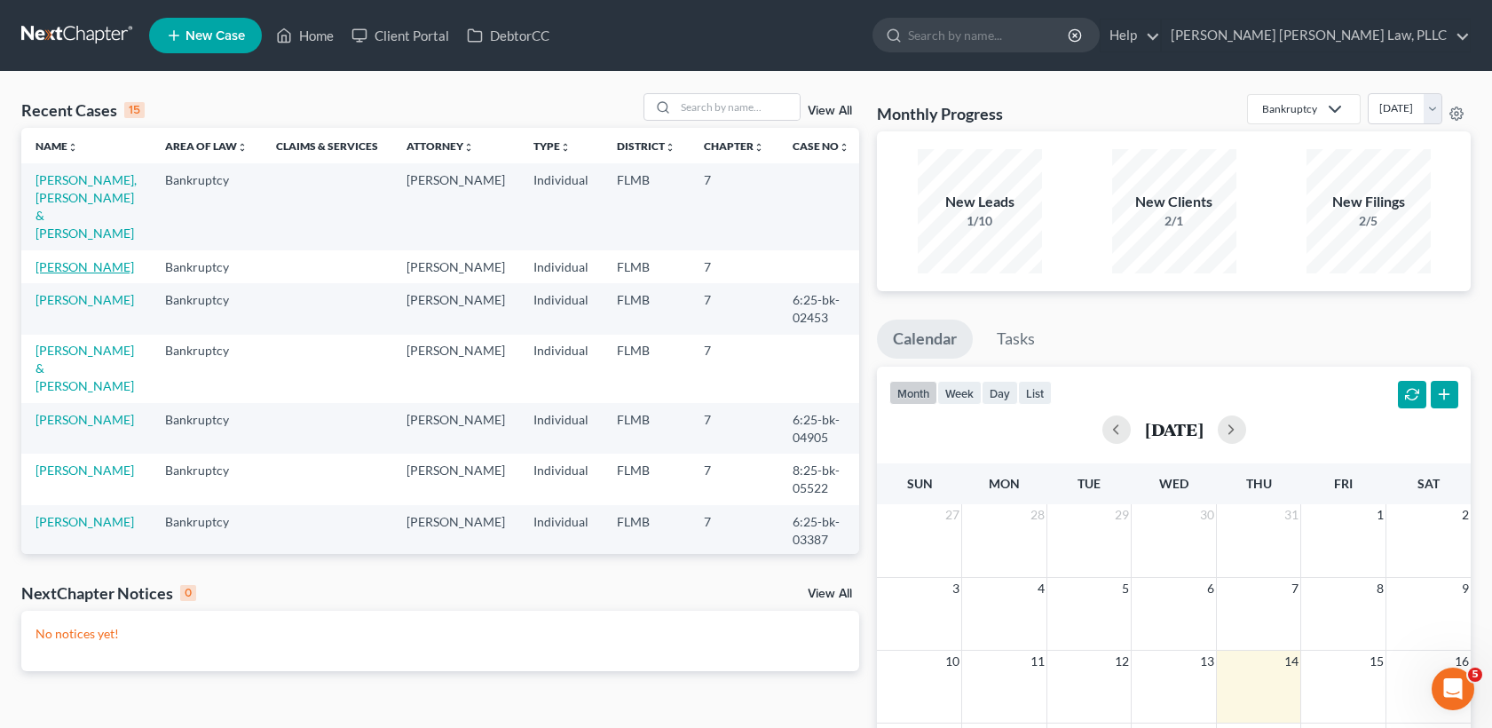
click at [69, 259] on link "[PERSON_NAME]" at bounding box center [85, 266] width 99 height 15
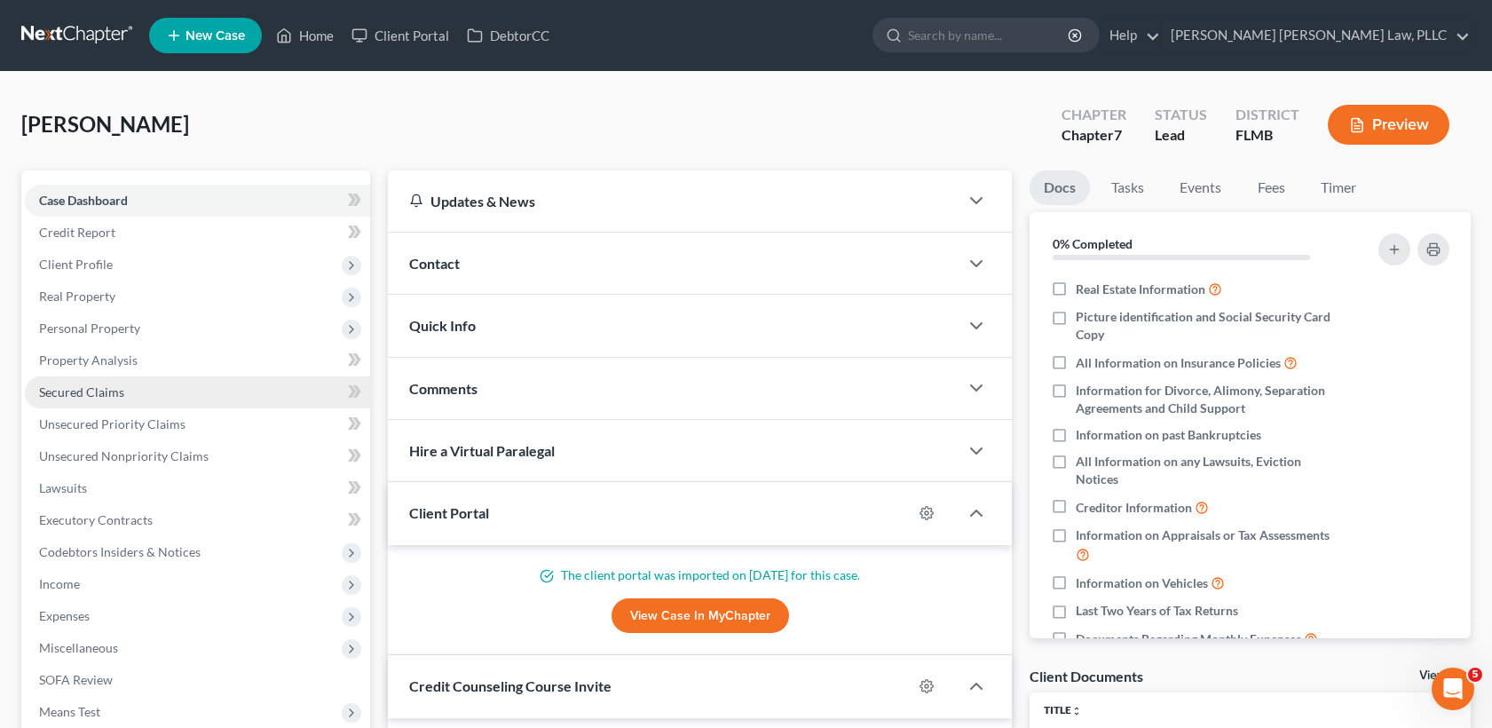
click at [89, 391] on span "Secured Claims" at bounding box center [81, 391] width 85 height 15
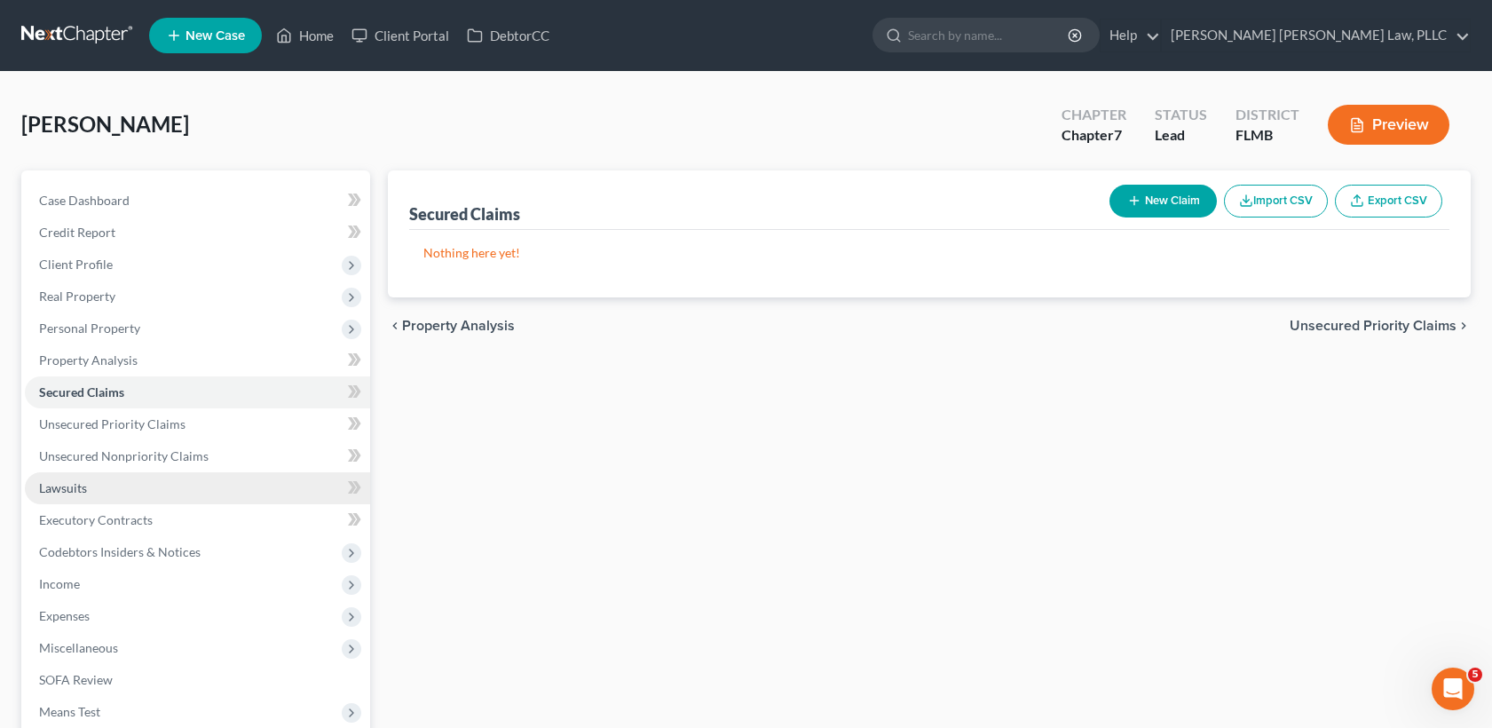
click at [85, 481] on span "Lawsuits" at bounding box center [63, 487] width 48 height 15
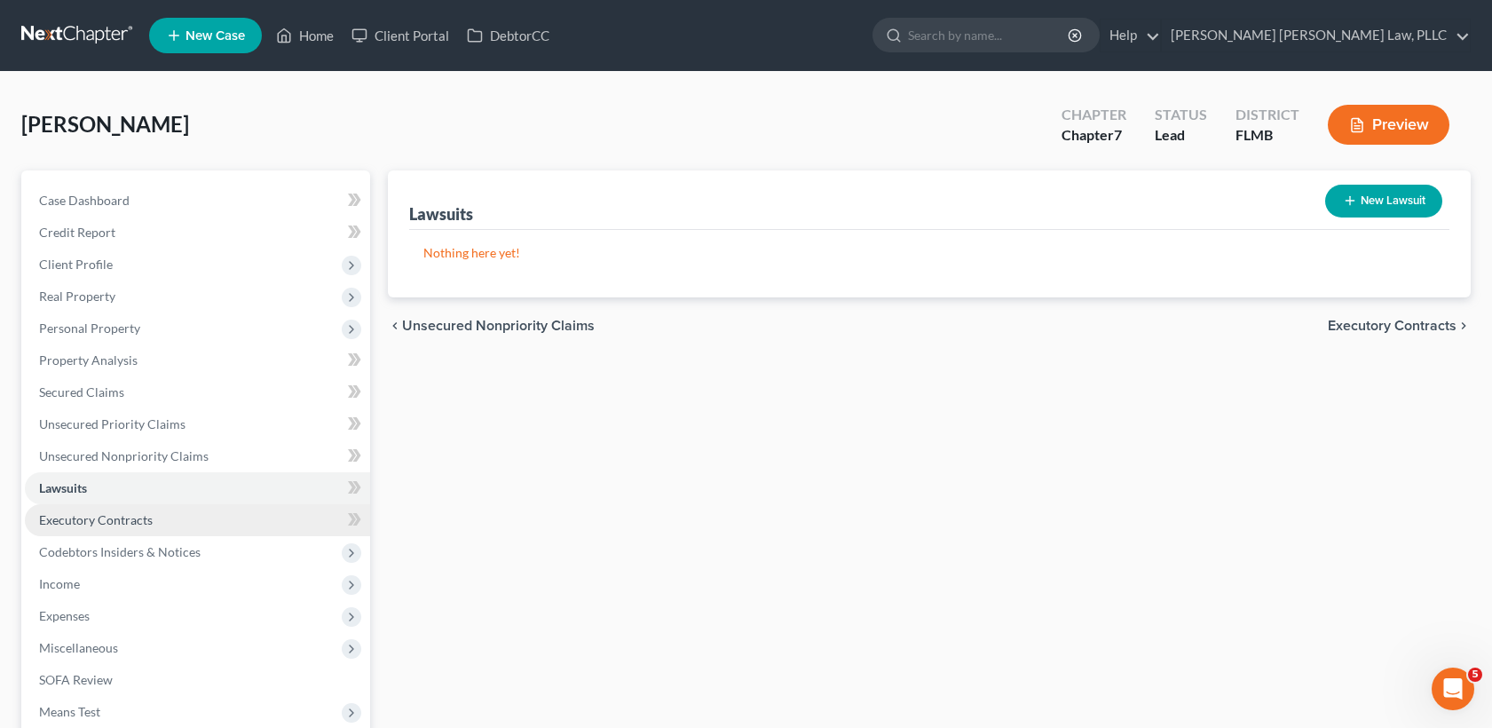
click at [93, 529] on link "Executory Contracts" at bounding box center [197, 520] width 345 height 32
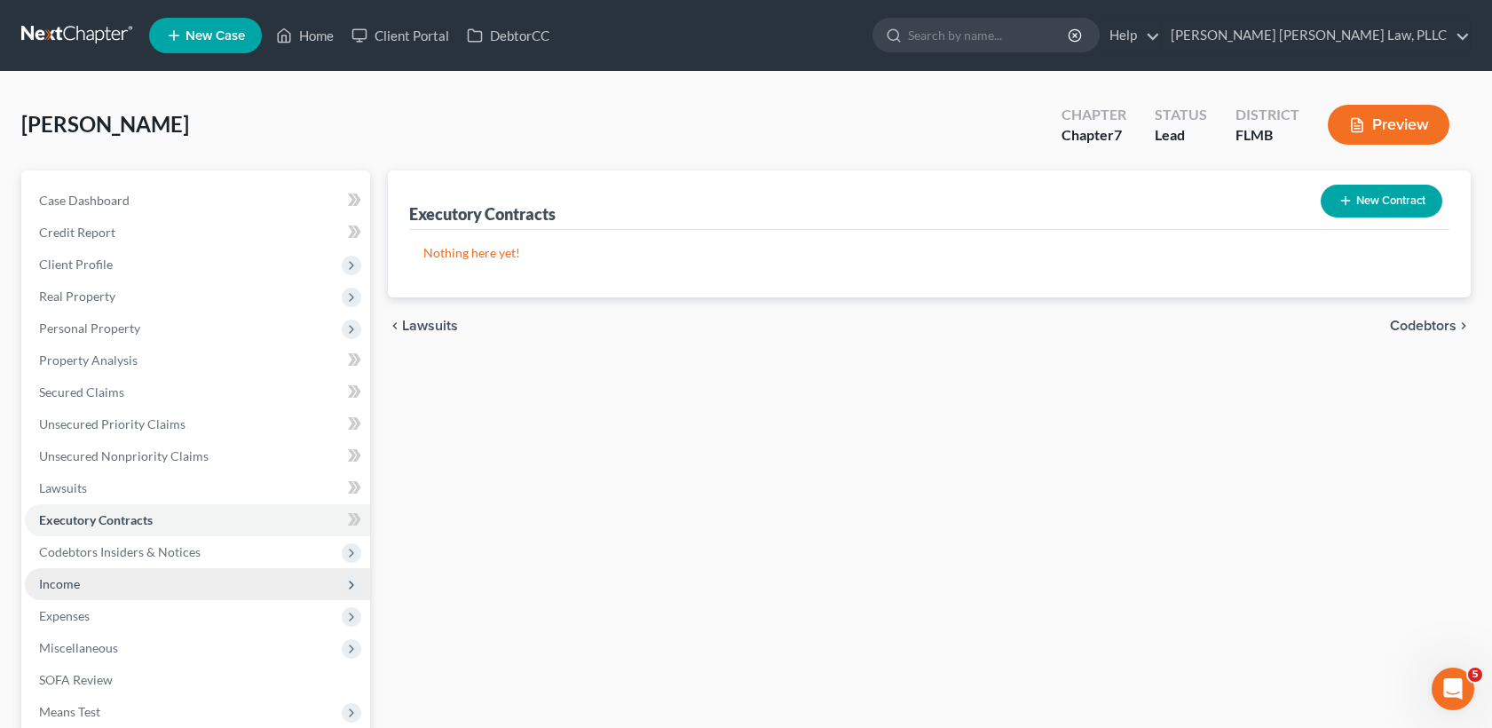
click at [109, 575] on span "Income" at bounding box center [197, 584] width 345 height 32
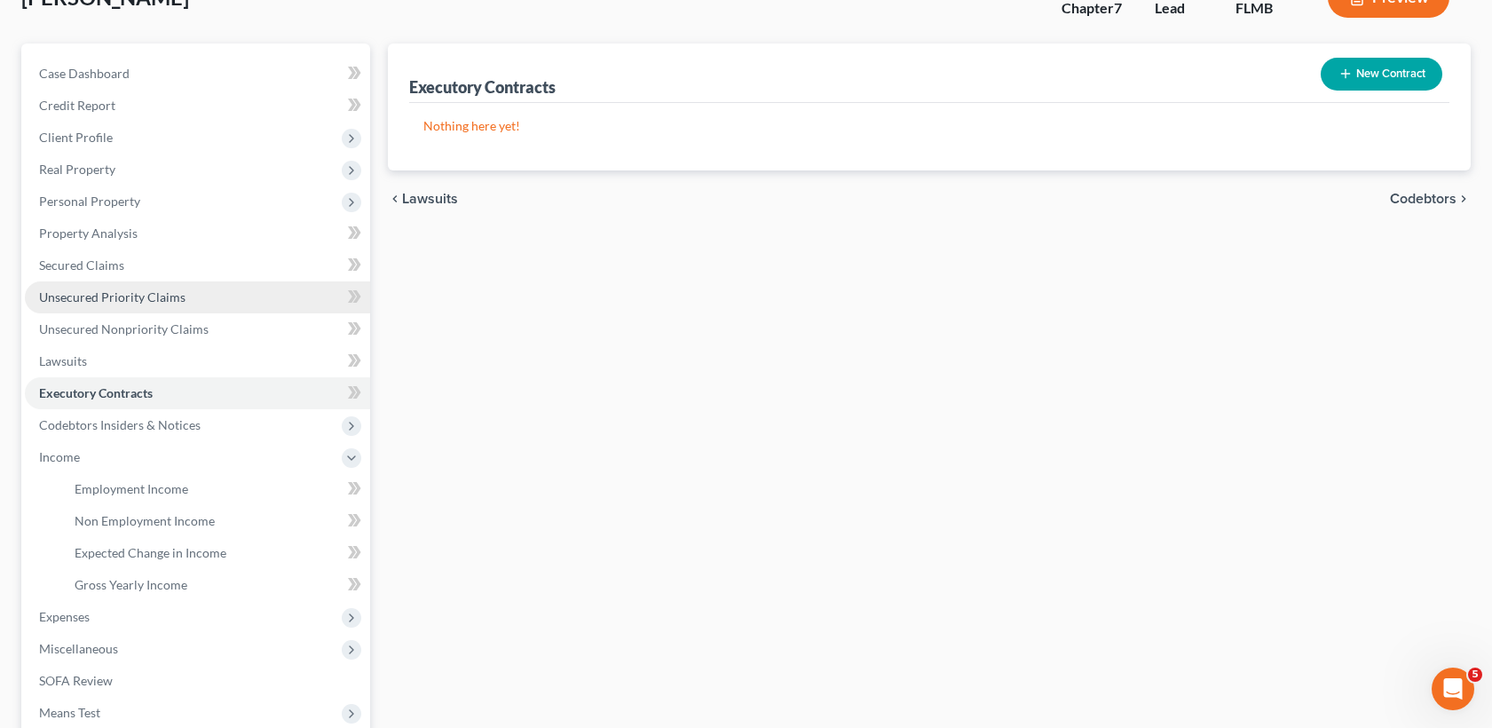
scroll to position [264, 0]
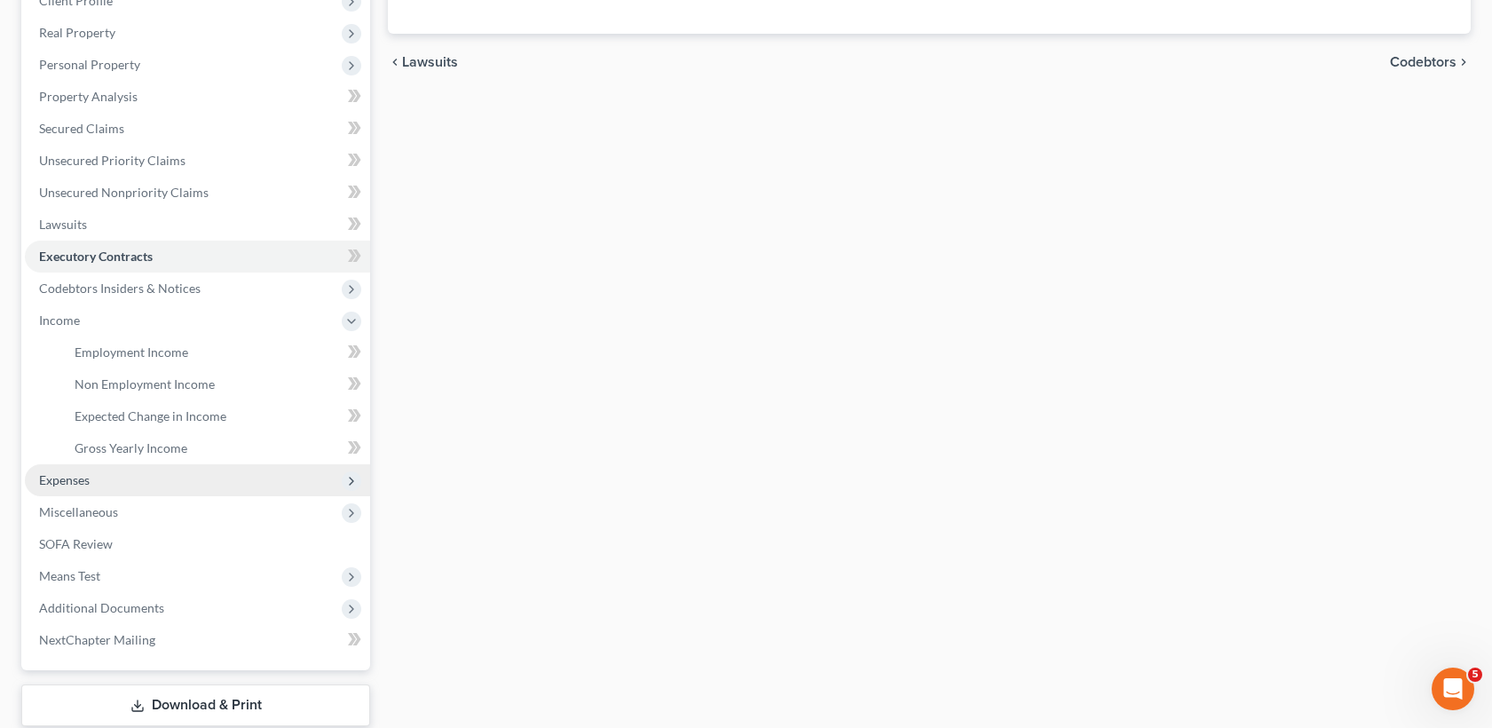
click at [76, 487] on span "Expenses" at bounding box center [64, 479] width 51 height 15
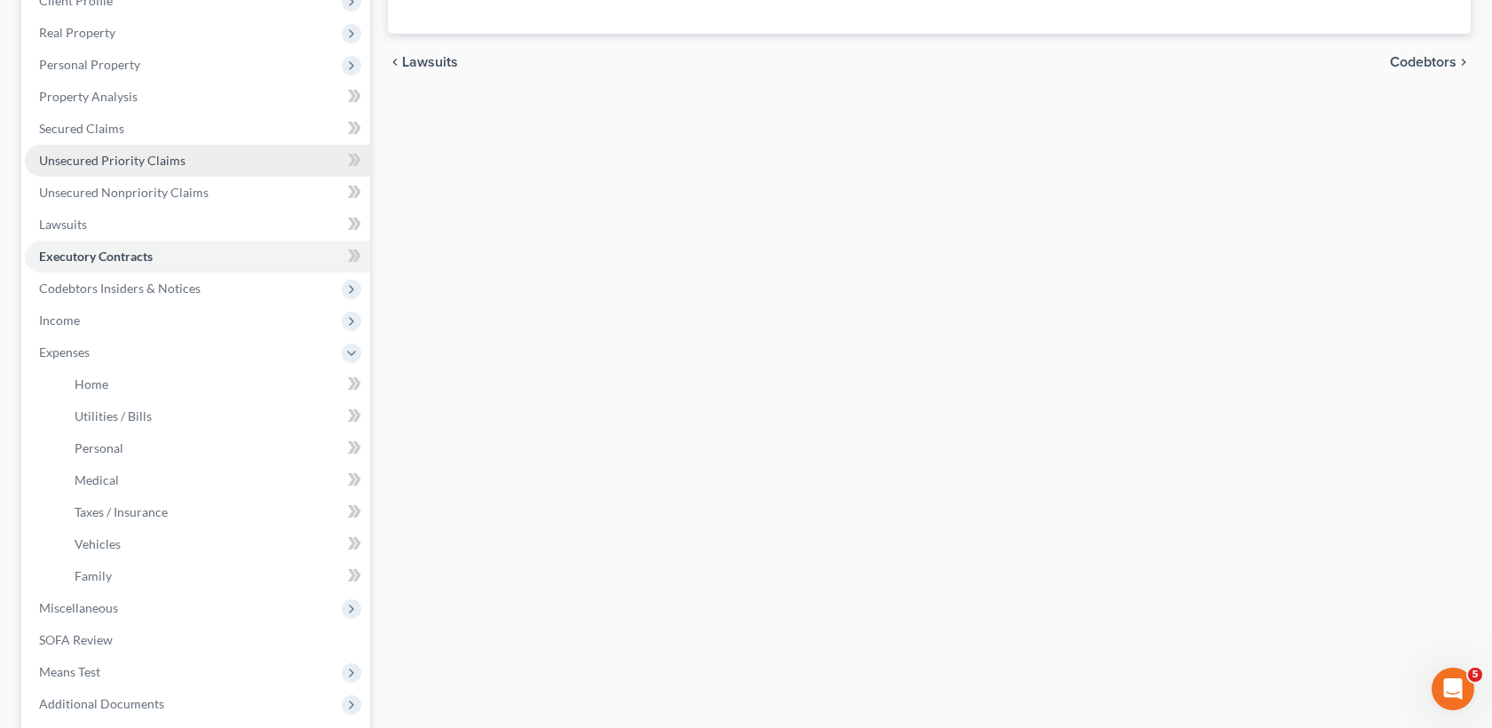
scroll to position [0, 0]
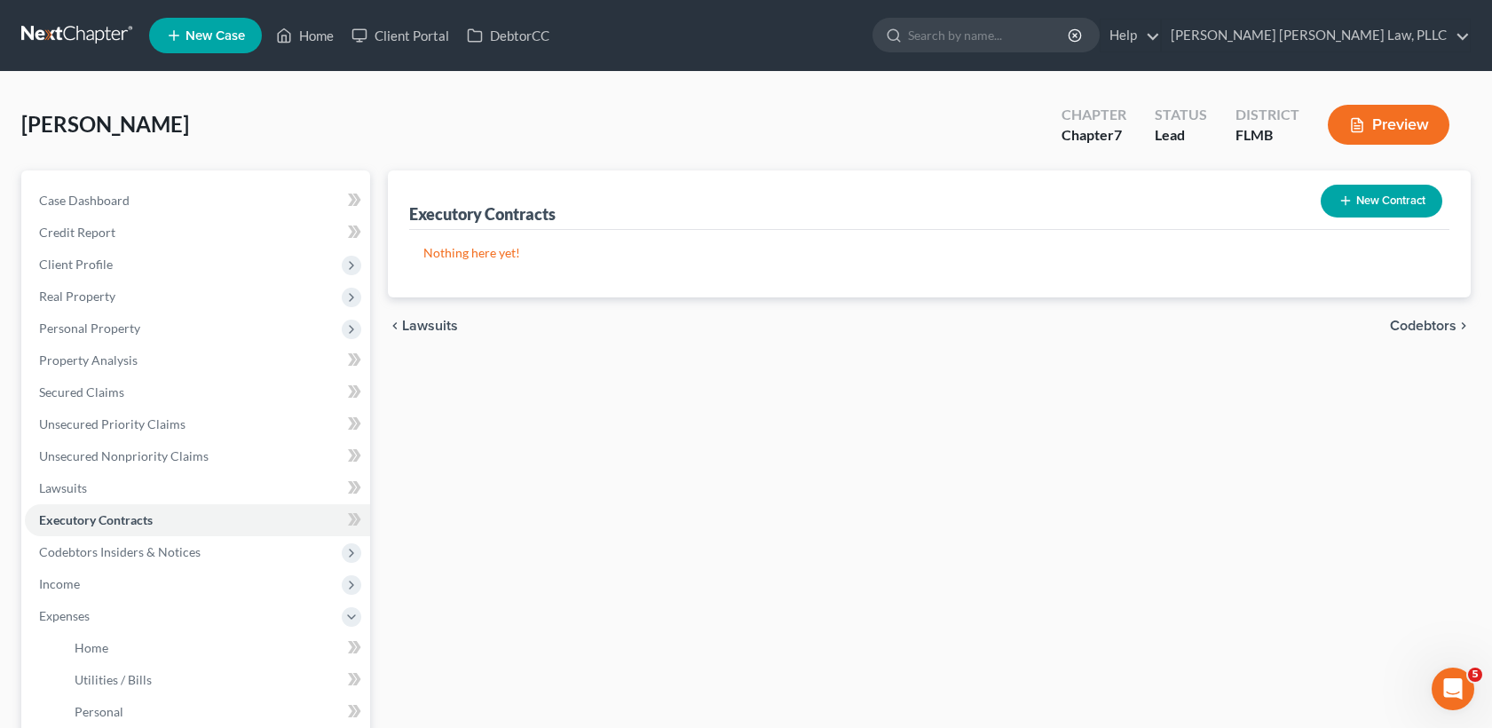
click at [74, 44] on link at bounding box center [78, 36] width 114 height 32
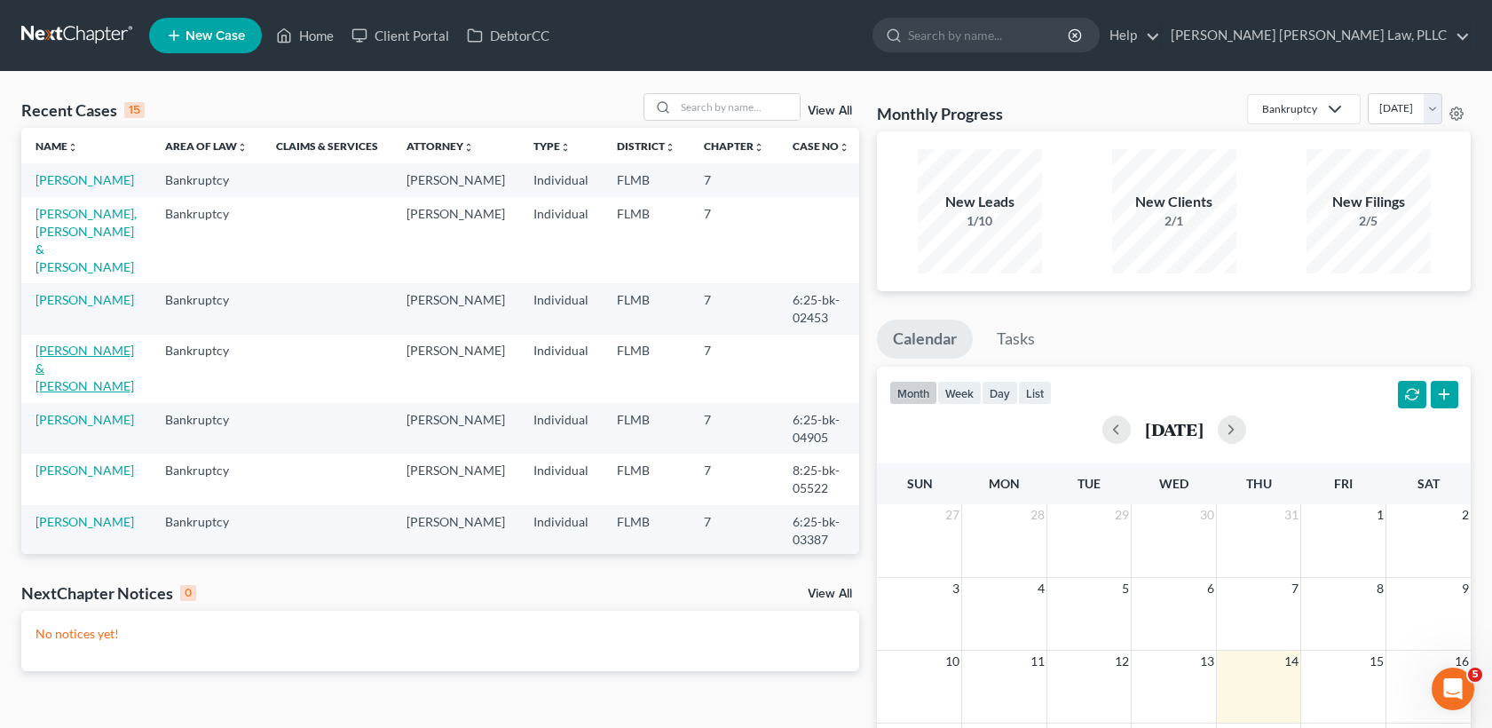
click at [75, 368] on link "[PERSON_NAME] & [PERSON_NAME]" at bounding box center [85, 368] width 99 height 51
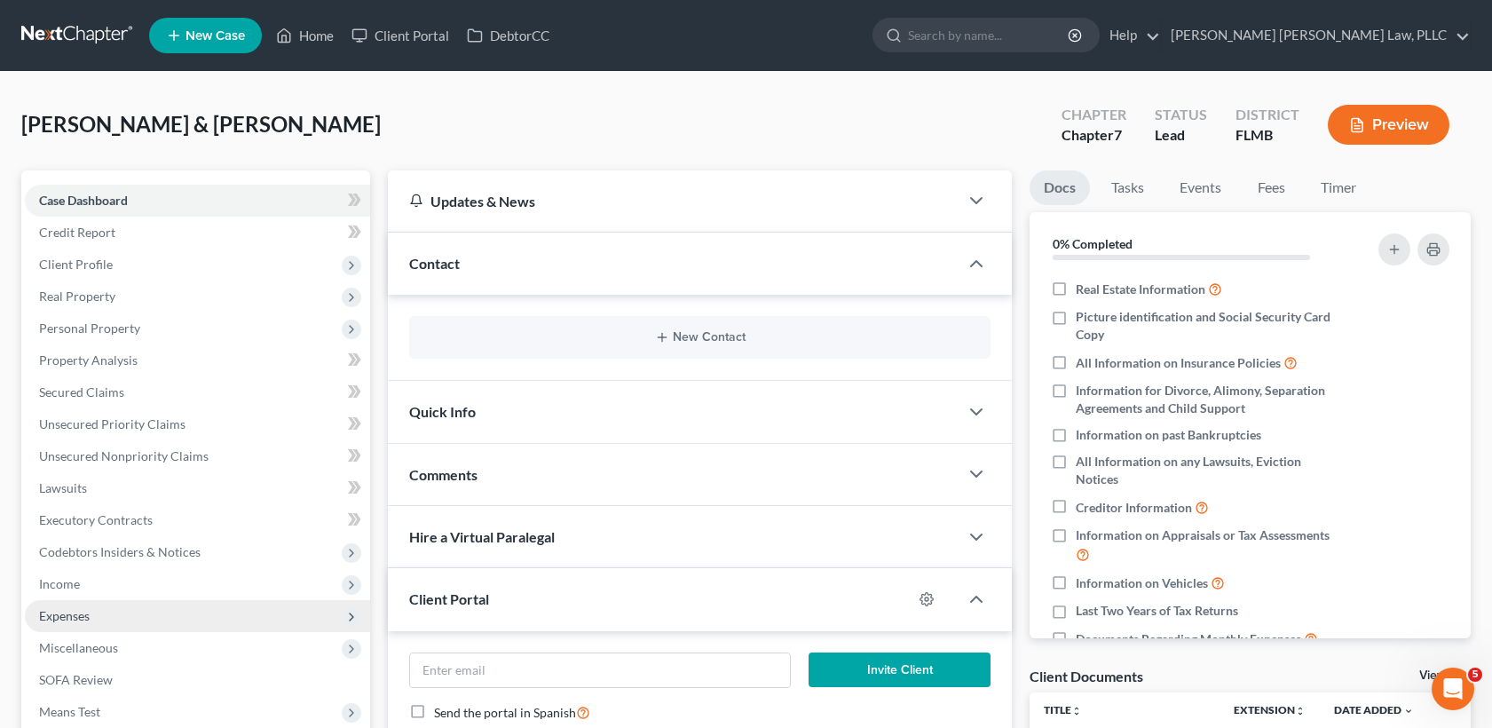
click at [139, 603] on span "Expenses" at bounding box center [197, 616] width 345 height 32
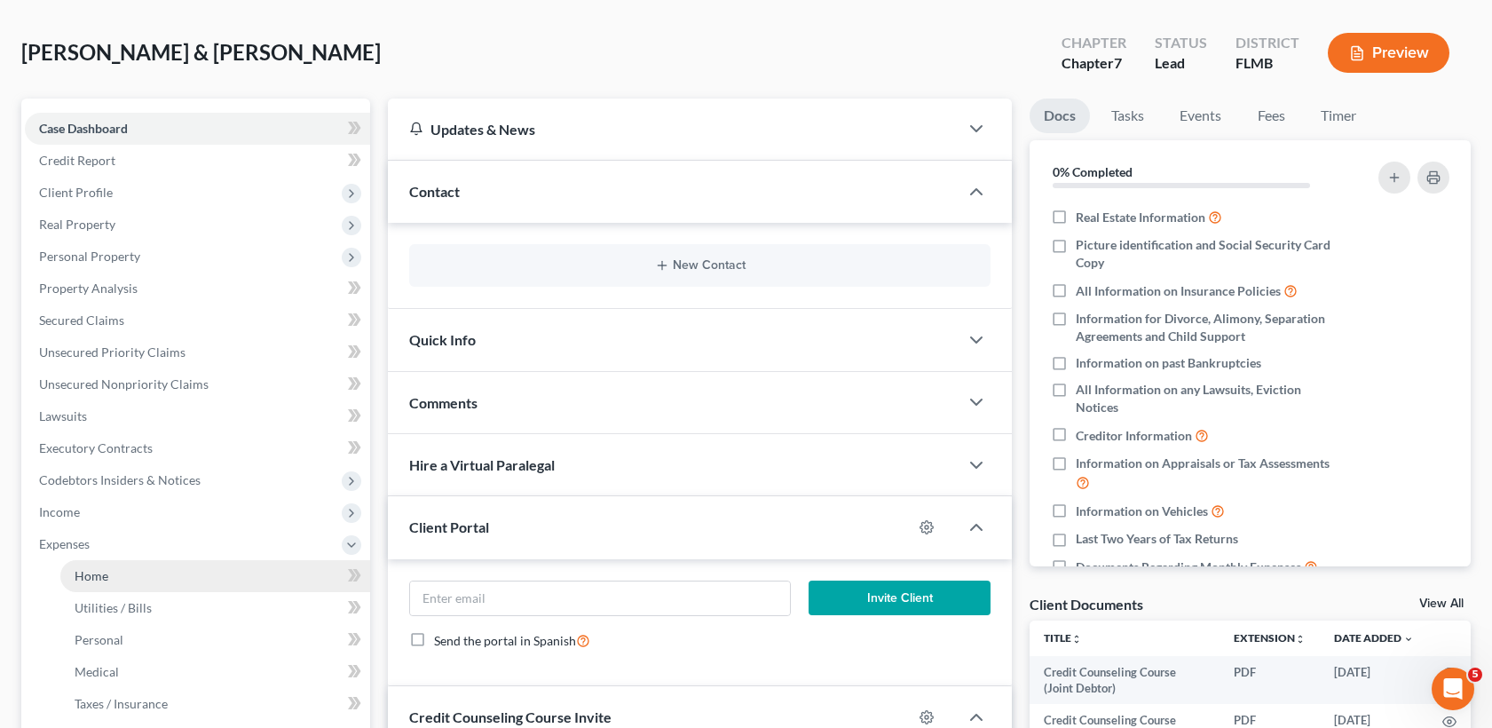
scroll to position [178, 0]
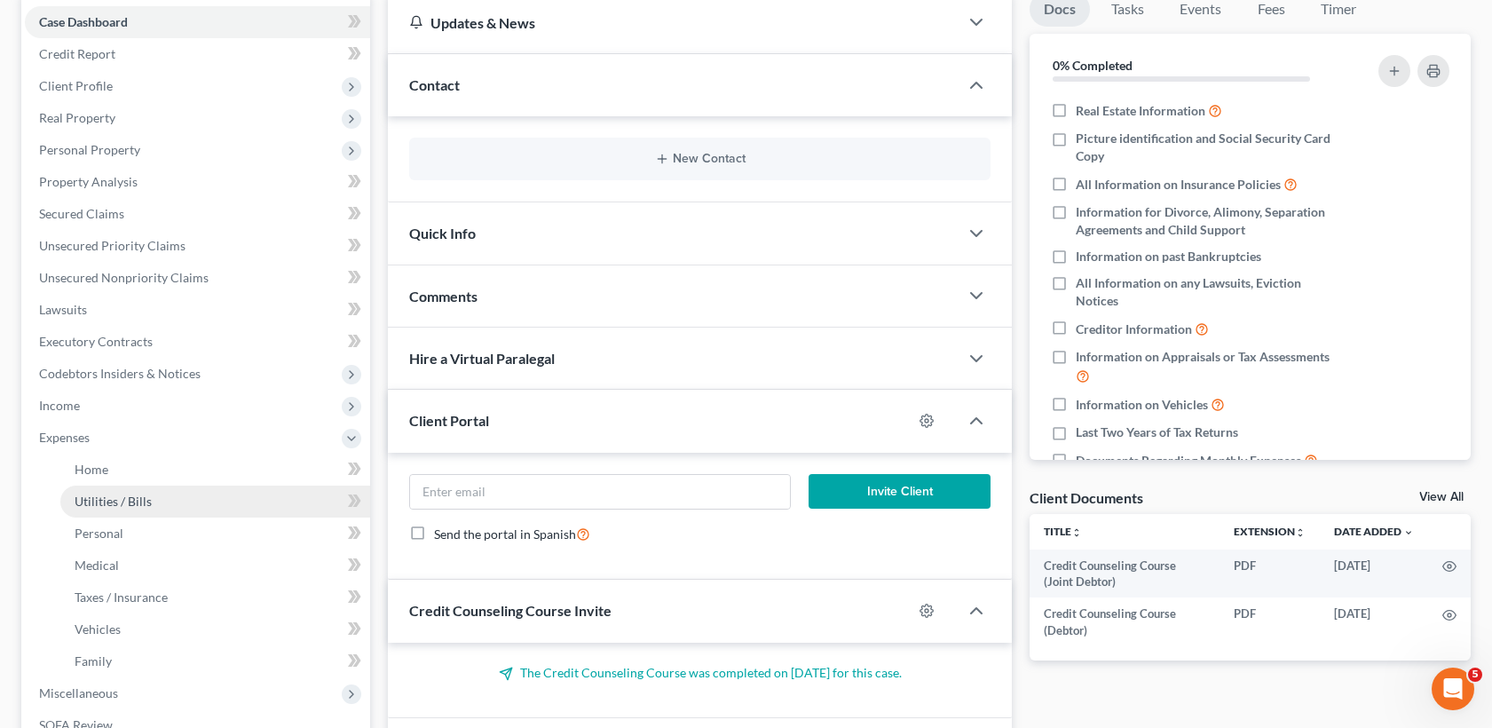
click at [174, 486] on link "Utilities / Bills" at bounding box center [215, 502] width 310 height 32
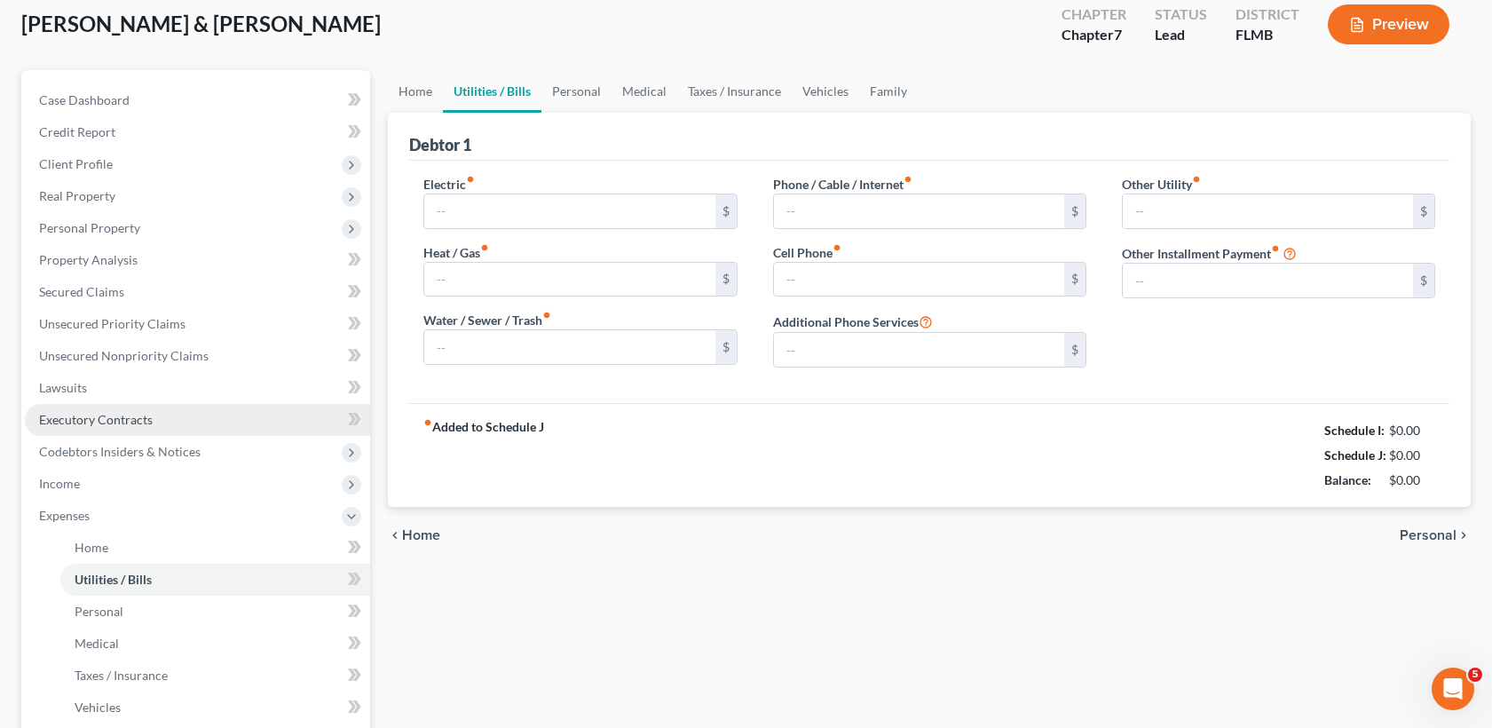
type input "490.00"
type input "0.00"
type input "90.00"
type input "180.00"
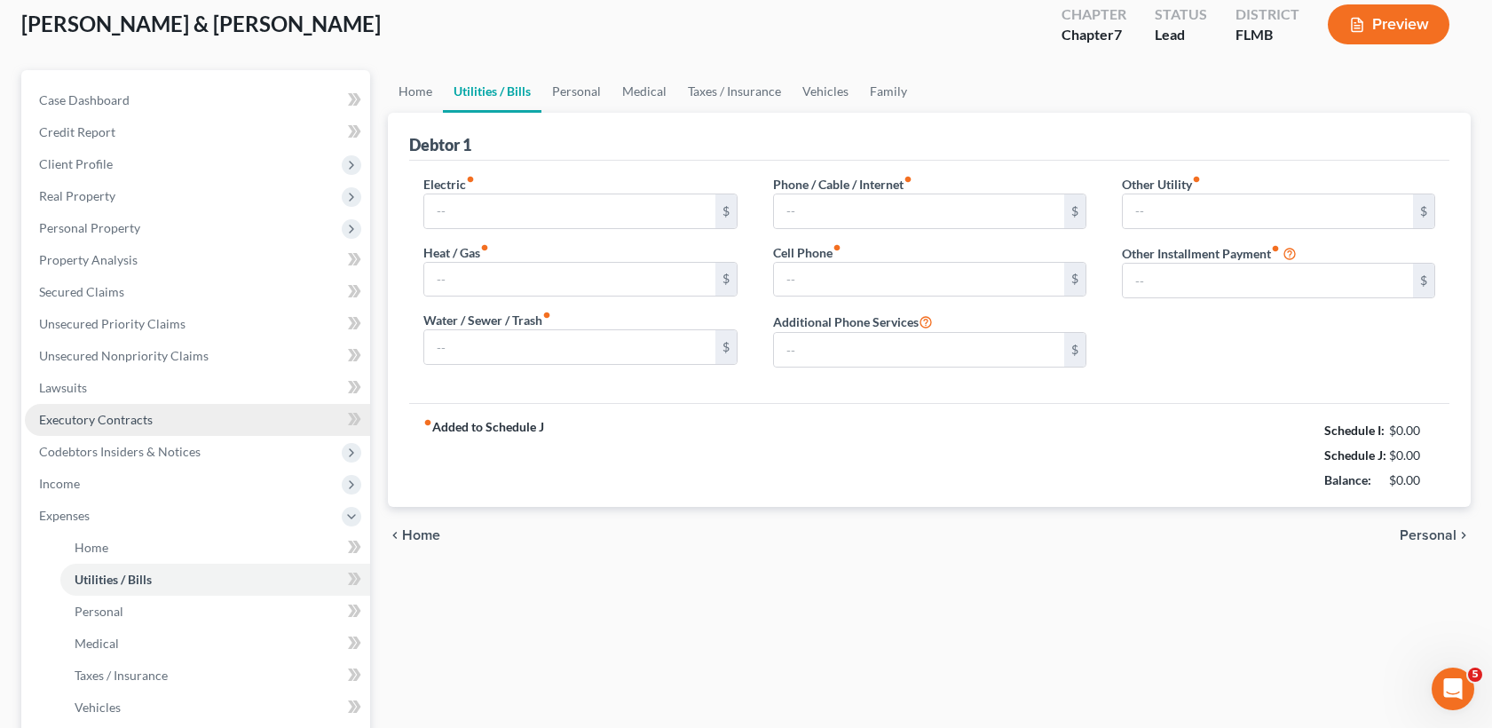
type input "0.00"
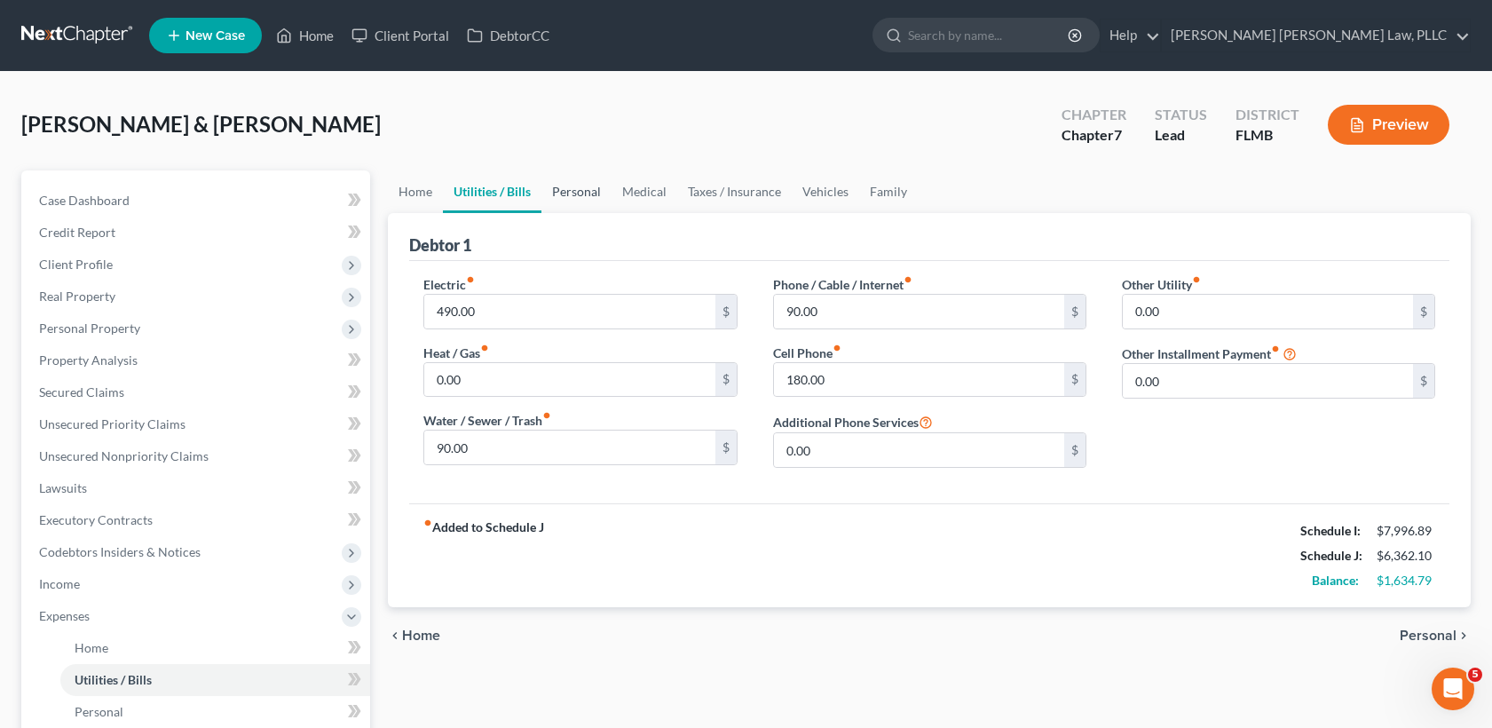
click at [550, 207] on link "Personal" at bounding box center [577, 191] width 70 height 43
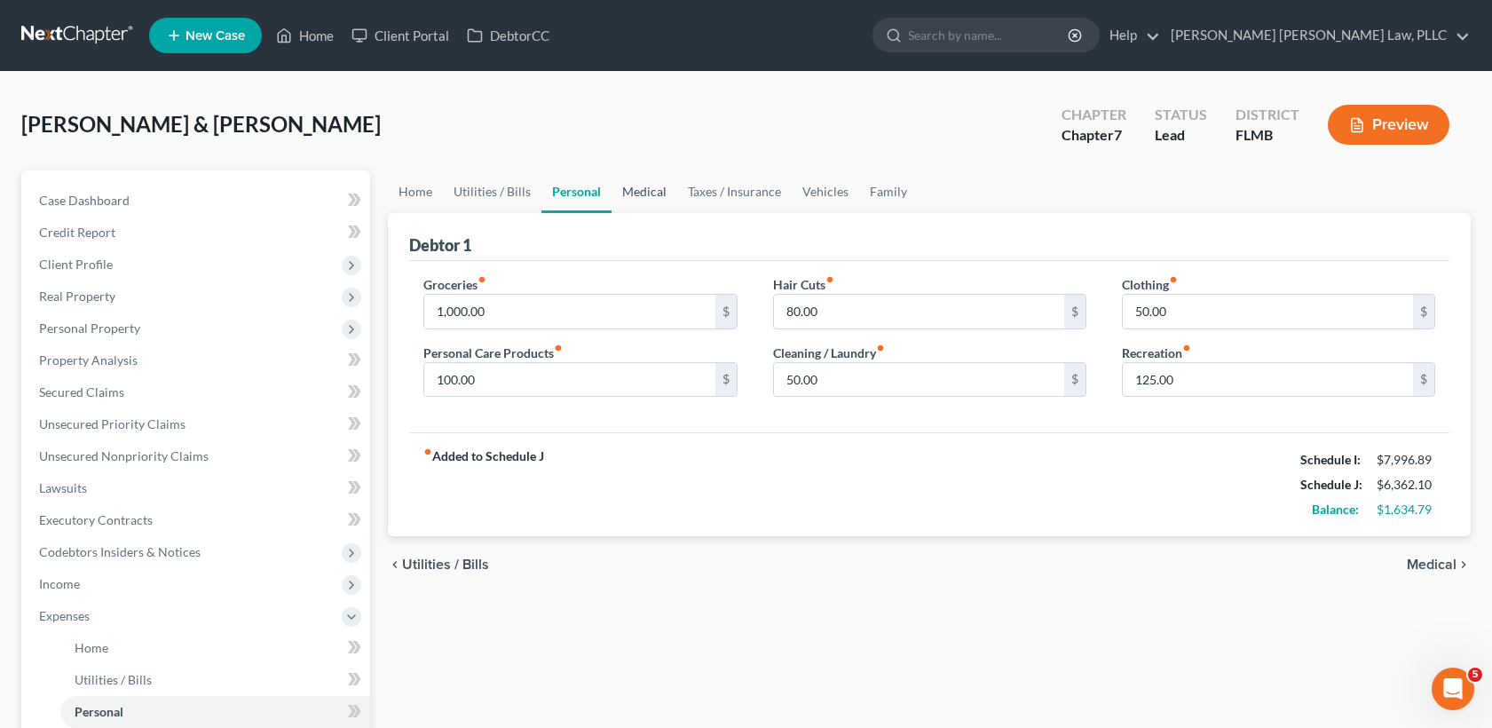
click at [650, 186] on link "Medical" at bounding box center [645, 191] width 66 height 43
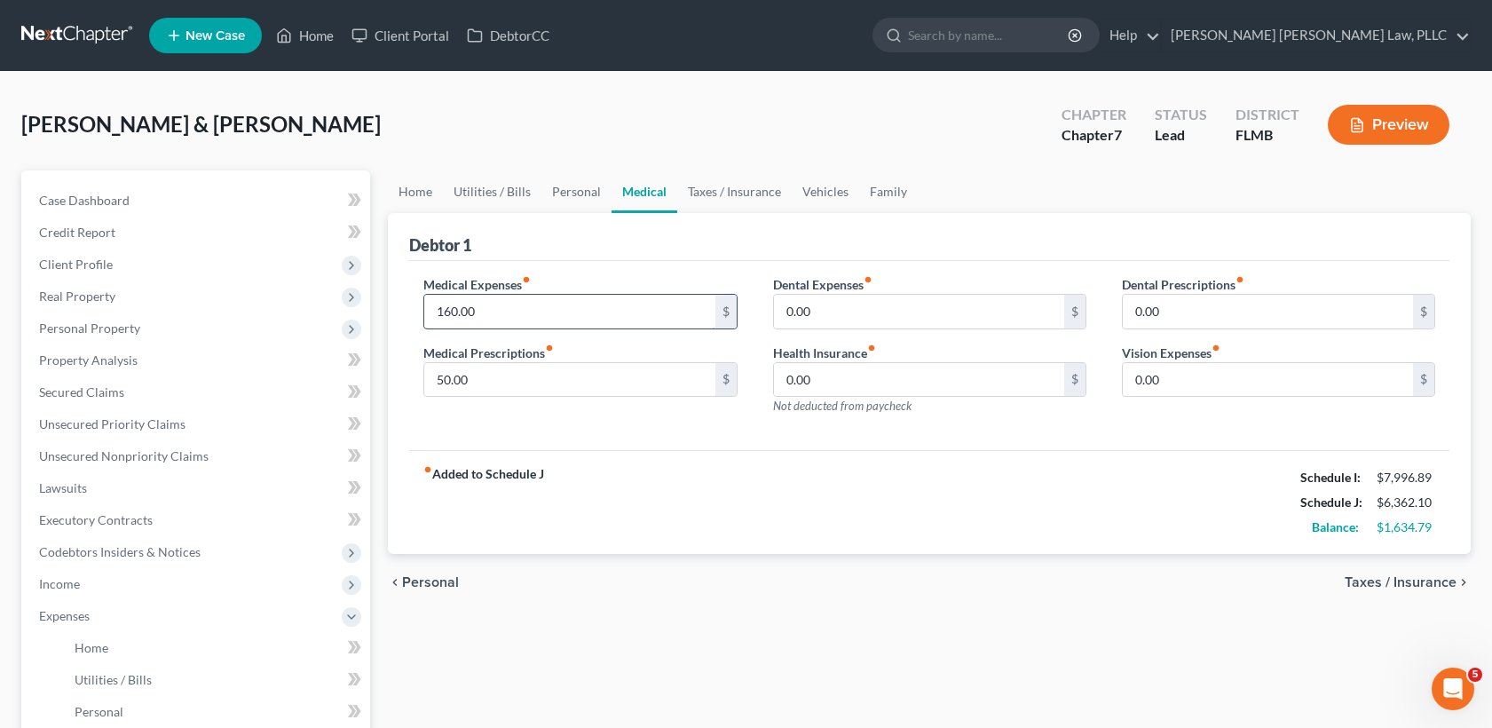
drag, startPoint x: 498, startPoint y: 321, endPoint x: 487, endPoint y: 325, distance: 11.2
click at [497, 321] on input "160.00" at bounding box center [569, 312] width 290 height 34
drag, startPoint x: 458, startPoint y: 311, endPoint x: 339, endPoint y: 305, distance: 119.1
click at [360, 300] on div "Petition Navigation Case Dashboard Payments Invoices Payments Payments Credit R…" at bounding box center [746, 651] width 1468 height 962
type input "400.00"
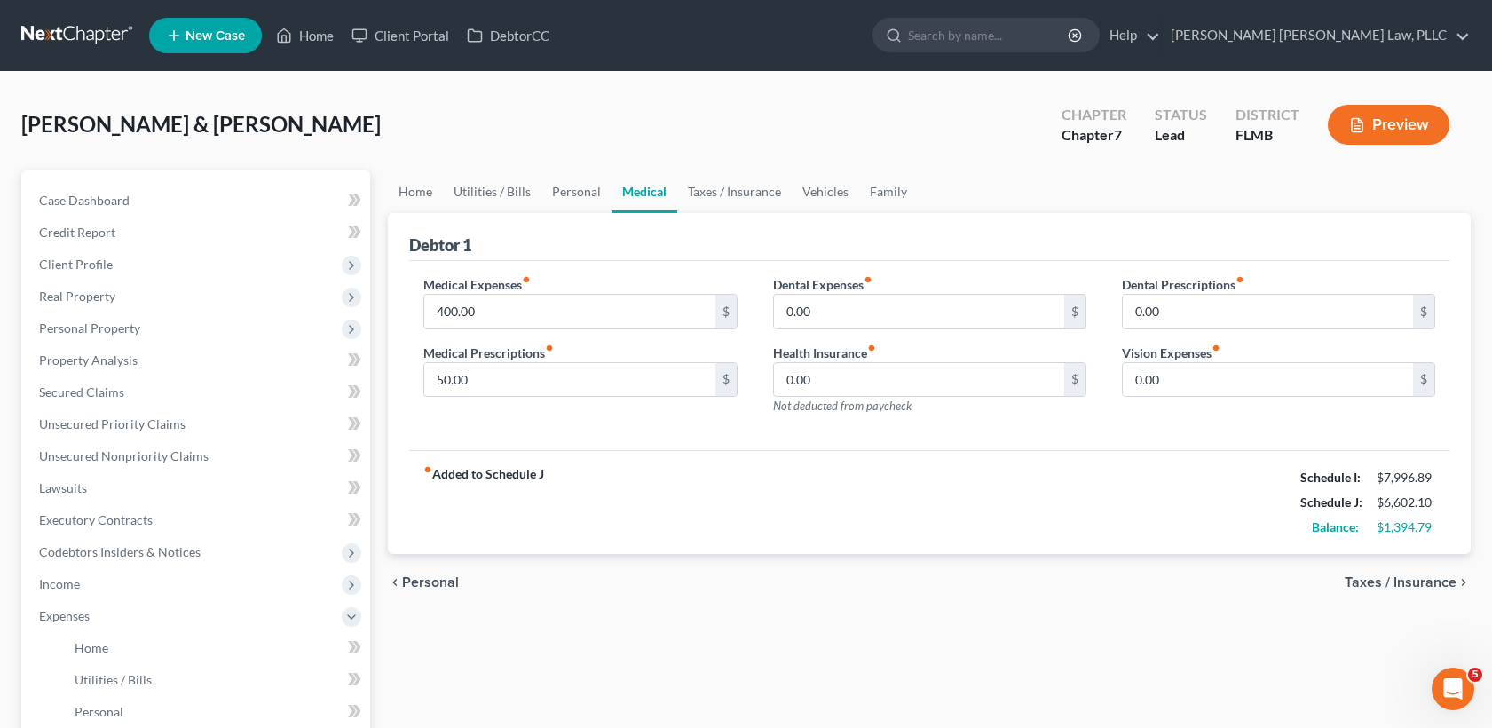
click at [843, 608] on div "chevron_left Personal Taxes / Insurance chevron_right" at bounding box center [929, 582] width 1083 height 57
click at [571, 192] on link "Personal" at bounding box center [577, 191] width 70 height 43
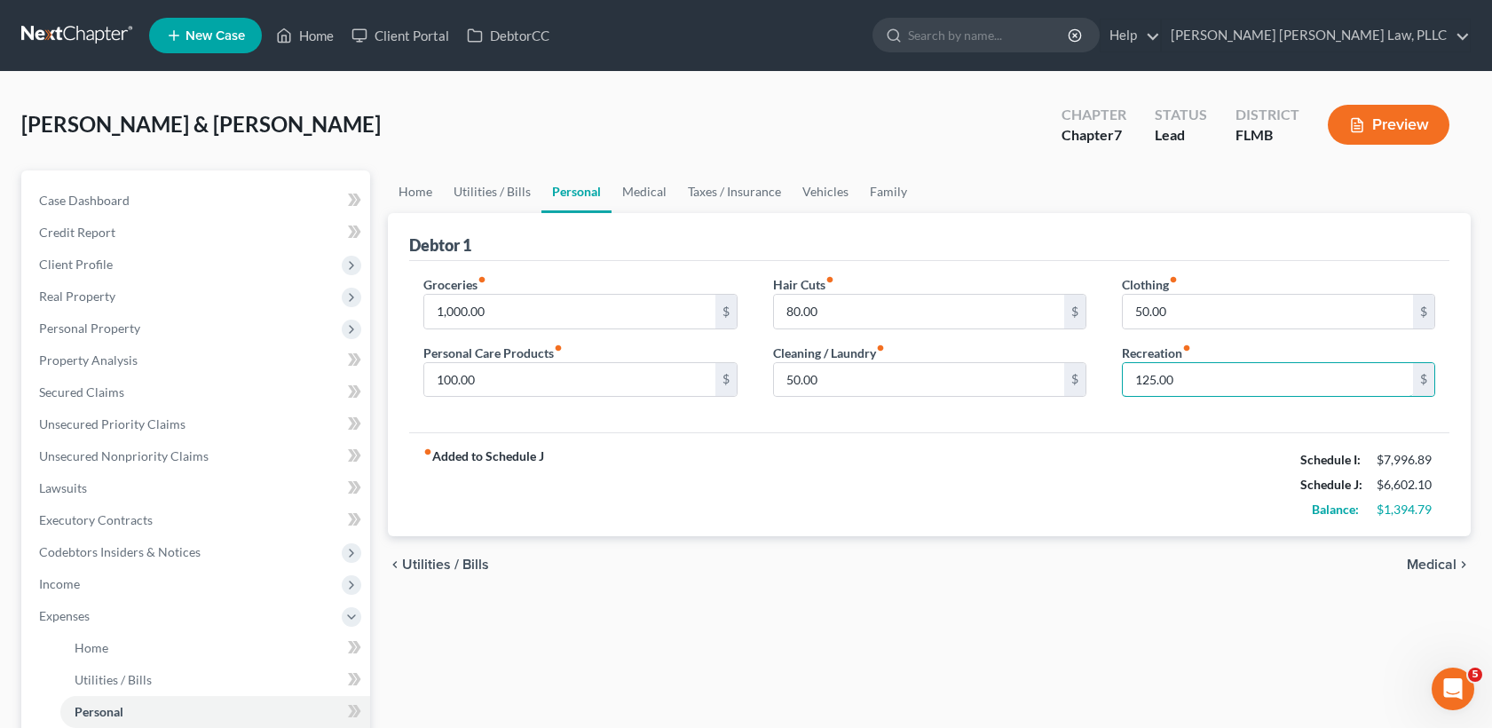
drag, startPoint x: 1157, startPoint y: 391, endPoint x: 1100, endPoint y: 380, distance: 57.8
click at [1100, 380] on div "Groceries fiber_manual_record 1,000.00 $ Personal Care Products fiber_manual_re…" at bounding box center [930, 343] width 1048 height 137
type input "250.00"
click at [1108, 526] on div "fiber_manual_record Added to Schedule J Schedule I: $7,996.89 Schedule J: $6,72…" at bounding box center [929, 484] width 1041 height 104
click at [978, 382] on input "50.00" at bounding box center [919, 380] width 290 height 34
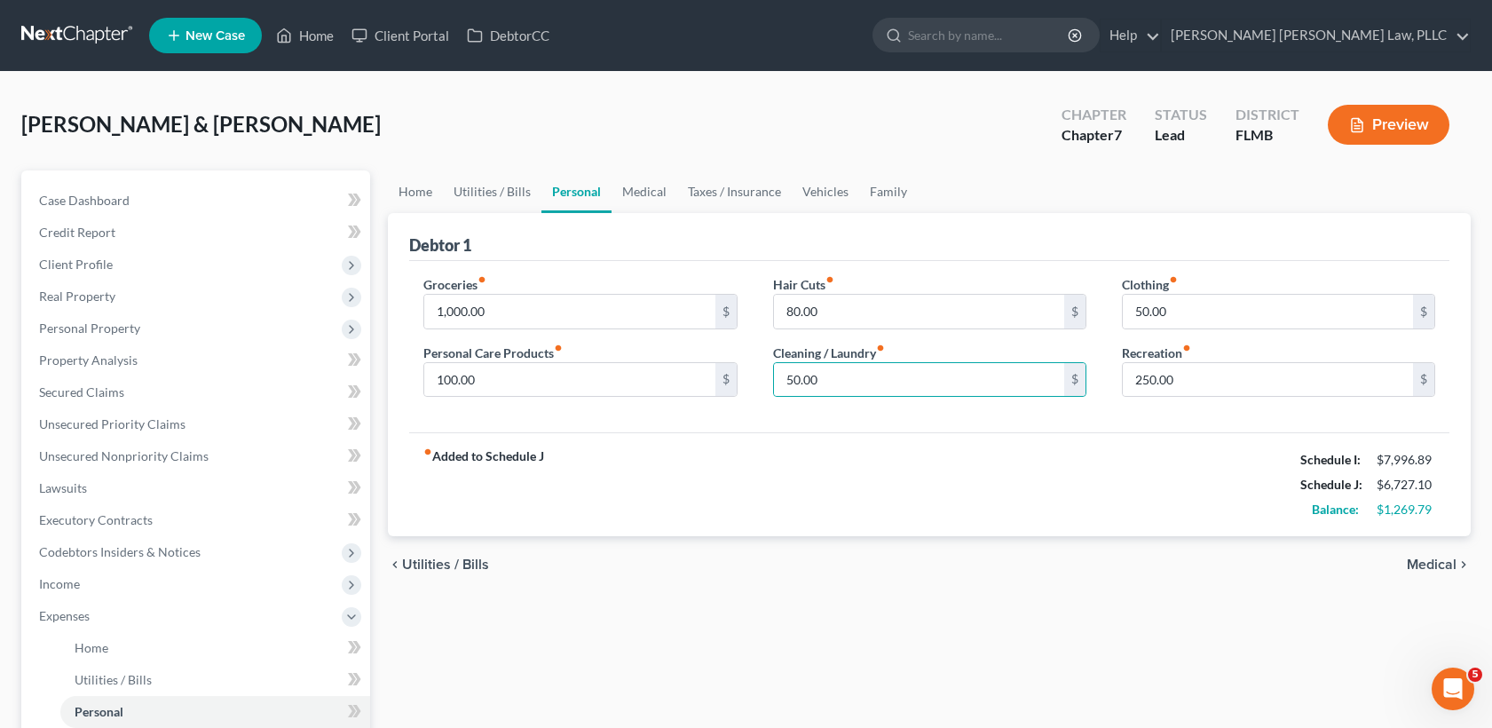
click at [1007, 577] on div "chevron_left Utilities / Bills Medical chevron_right" at bounding box center [929, 564] width 1083 height 57
click at [808, 201] on link "Vehicles" at bounding box center [825, 191] width 67 height 43
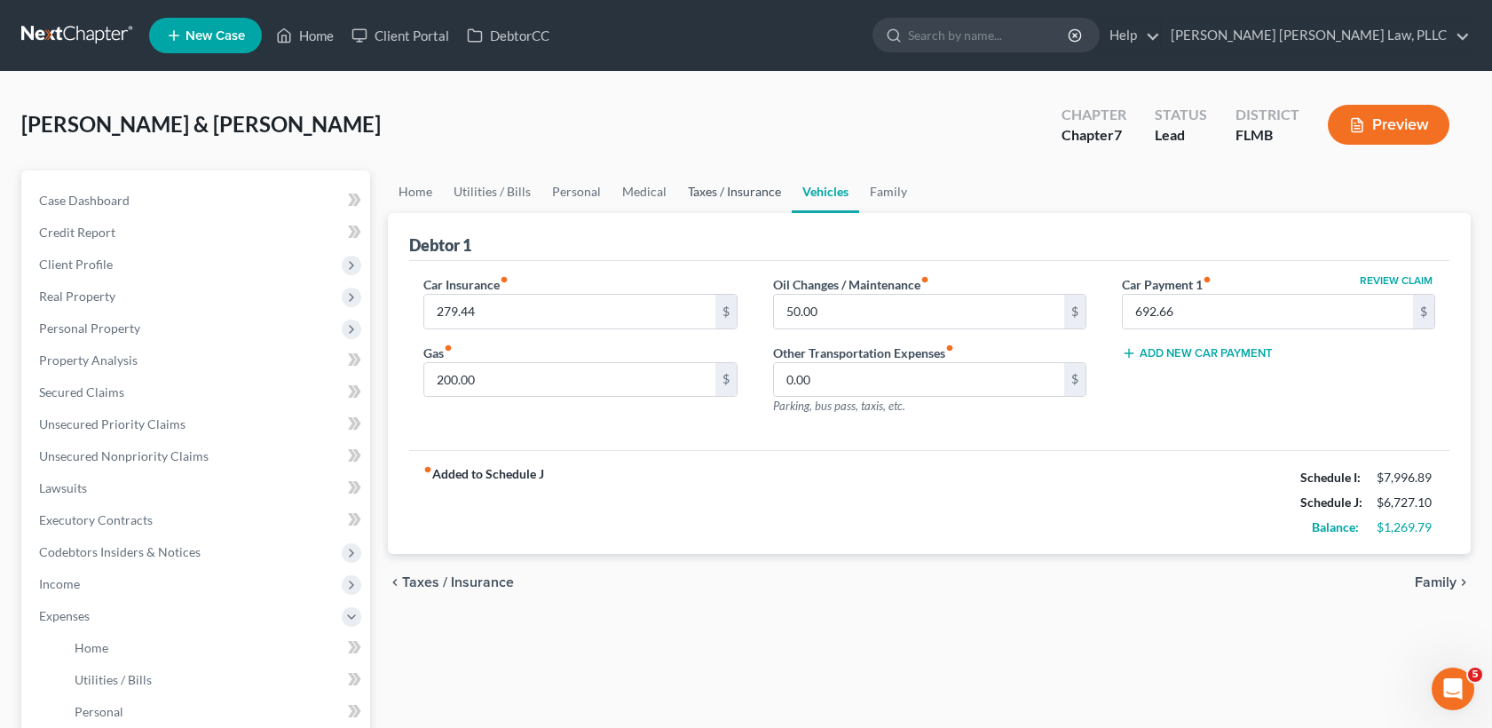
click at [748, 194] on link "Taxes / Insurance" at bounding box center [734, 191] width 115 height 43
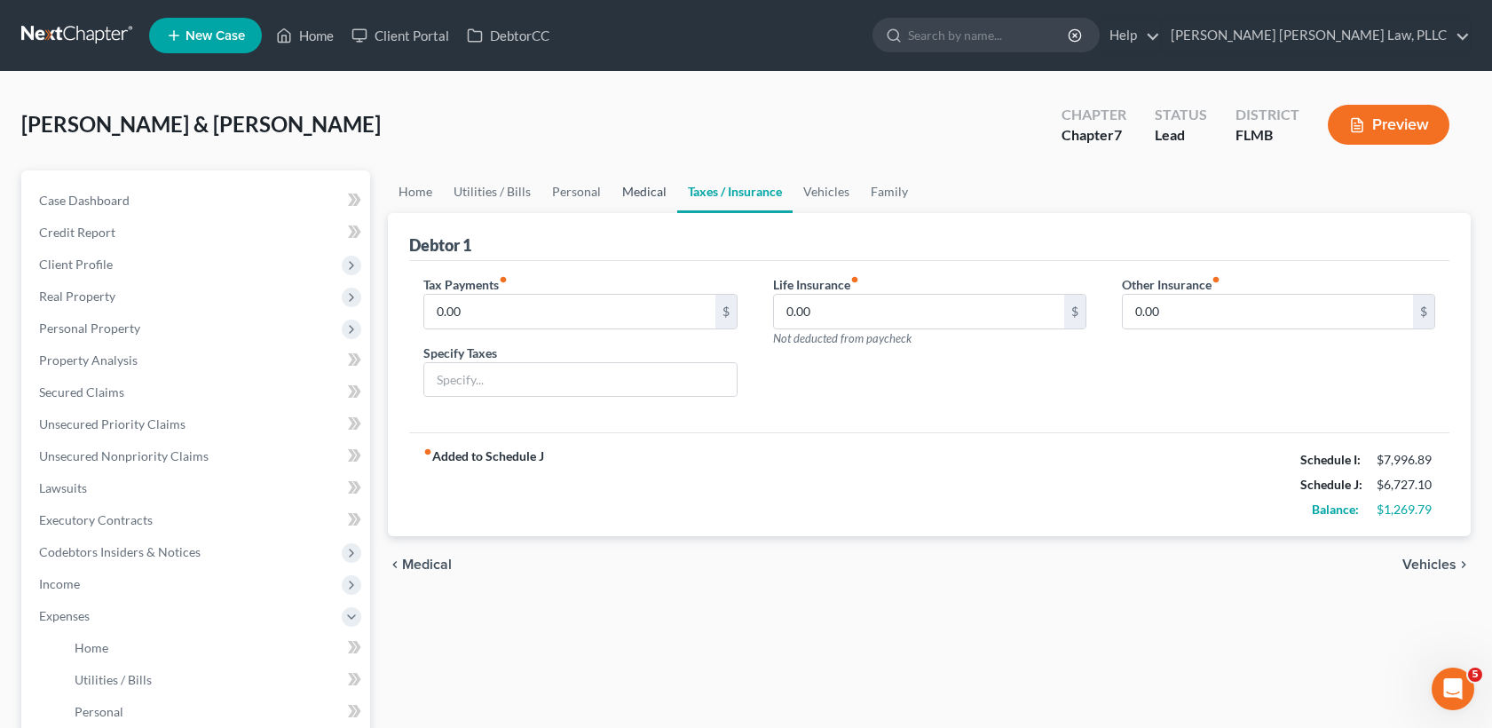
click at [659, 190] on link "Medical" at bounding box center [645, 191] width 66 height 43
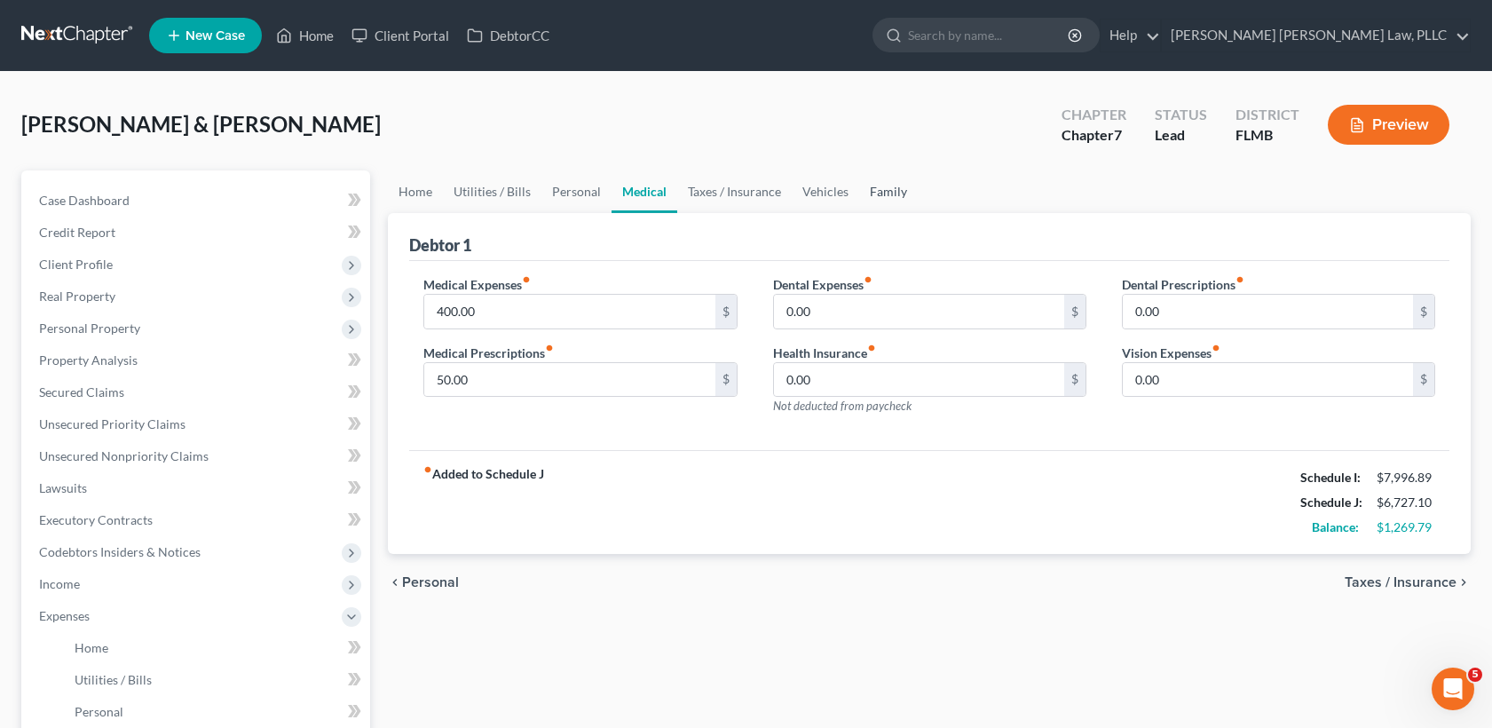
click at [873, 202] on link "Family" at bounding box center [888, 191] width 59 height 43
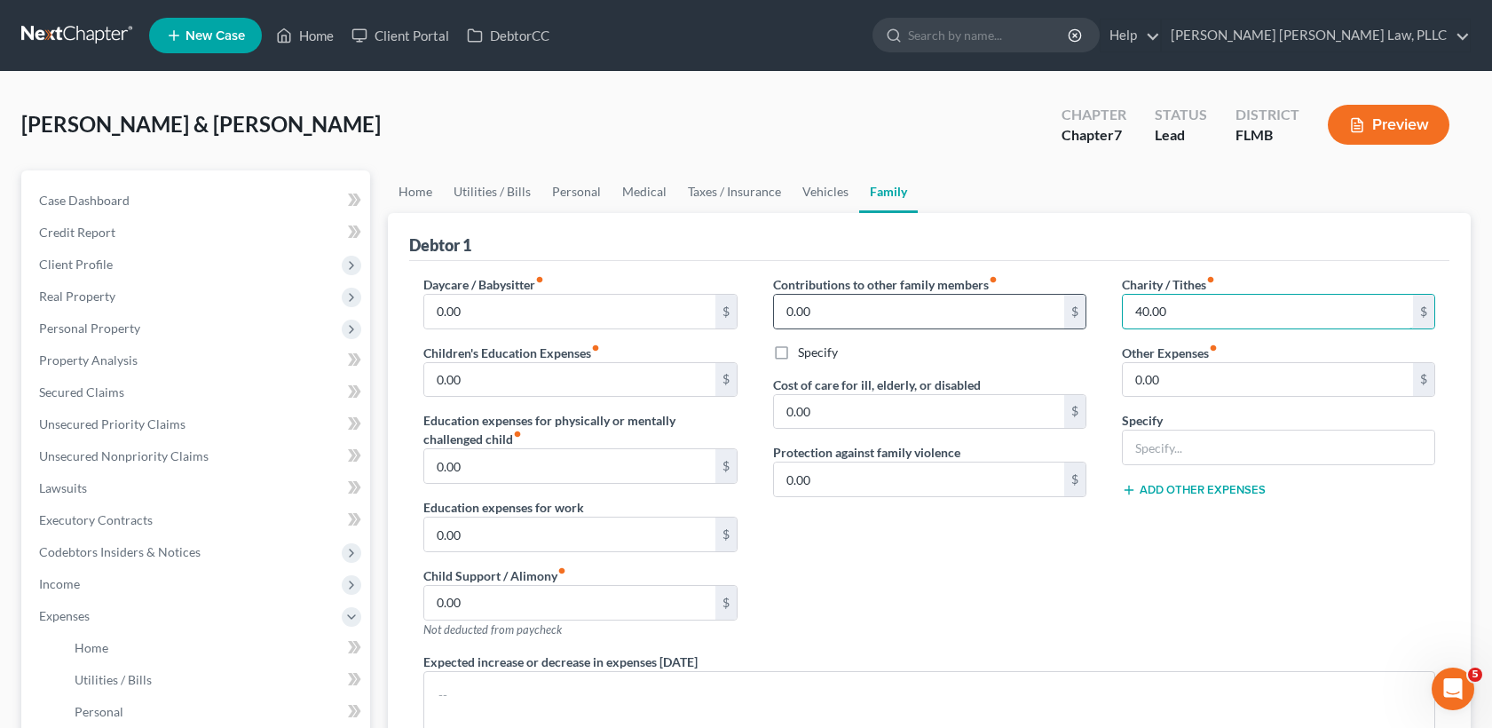
drag, startPoint x: 1150, startPoint y: 321, endPoint x: 1086, endPoint y: 317, distance: 64.0
click at [1086, 317] on div "Daycare / Babysitter fiber_manual_record 0.00 $ Children's Education Expenses f…" at bounding box center [930, 542] width 1048 height 534
type input "100.00"
click at [900, 583] on div "Contributions to other family members fiber_manual_record 0.00 $ Specify Cost o…" at bounding box center [930, 463] width 349 height 377
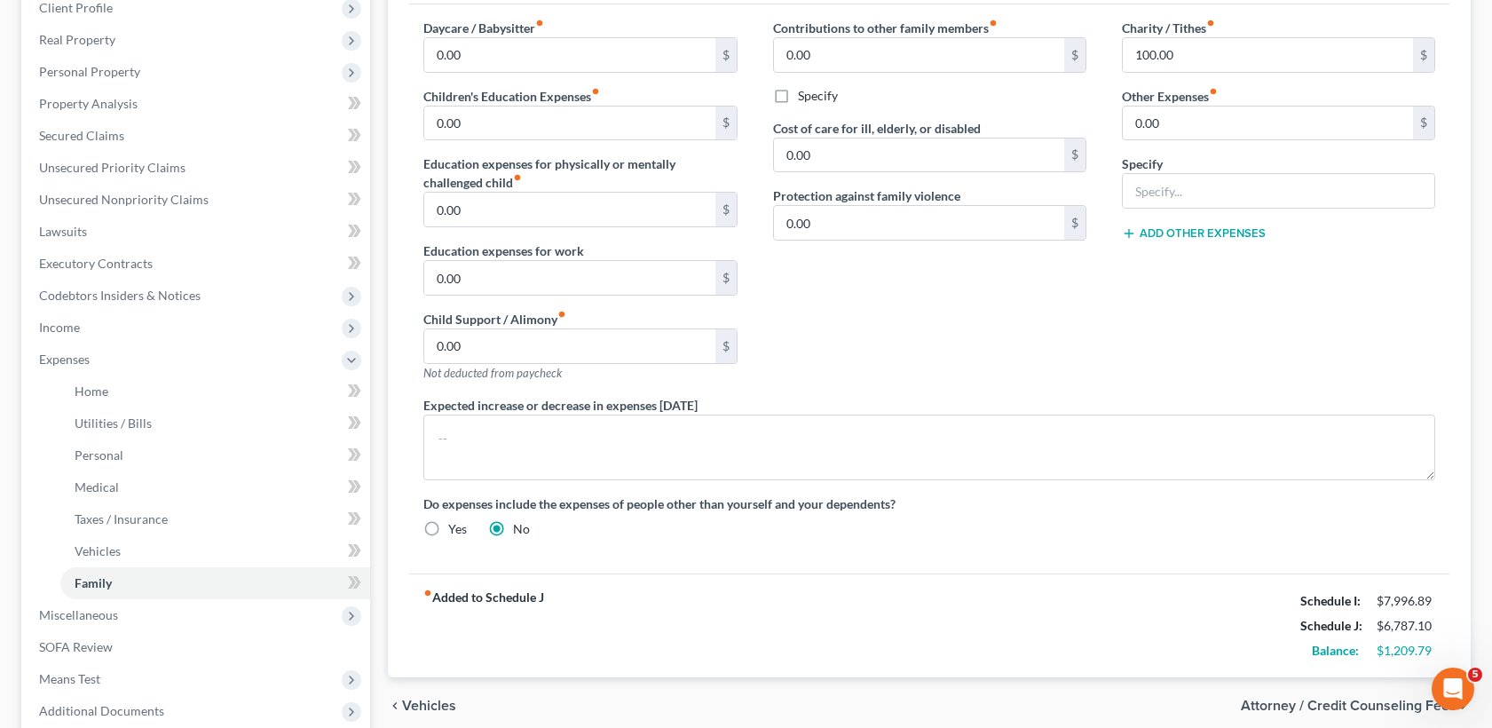
scroll to position [136, 0]
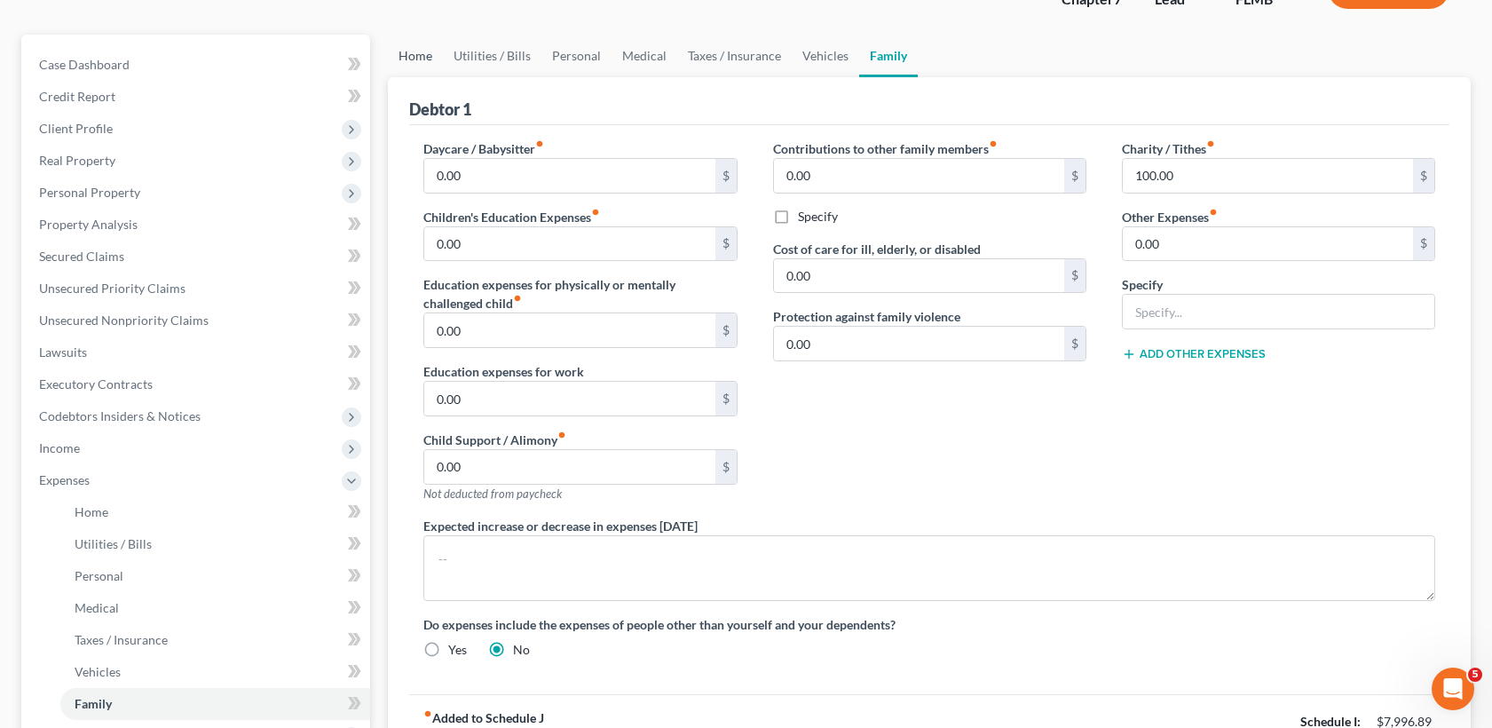
click at [420, 70] on link "Home" at bounding box center [415, 56] width 55 height 43
